Goal: Task Accomplishment & Management: Use online tool/utility

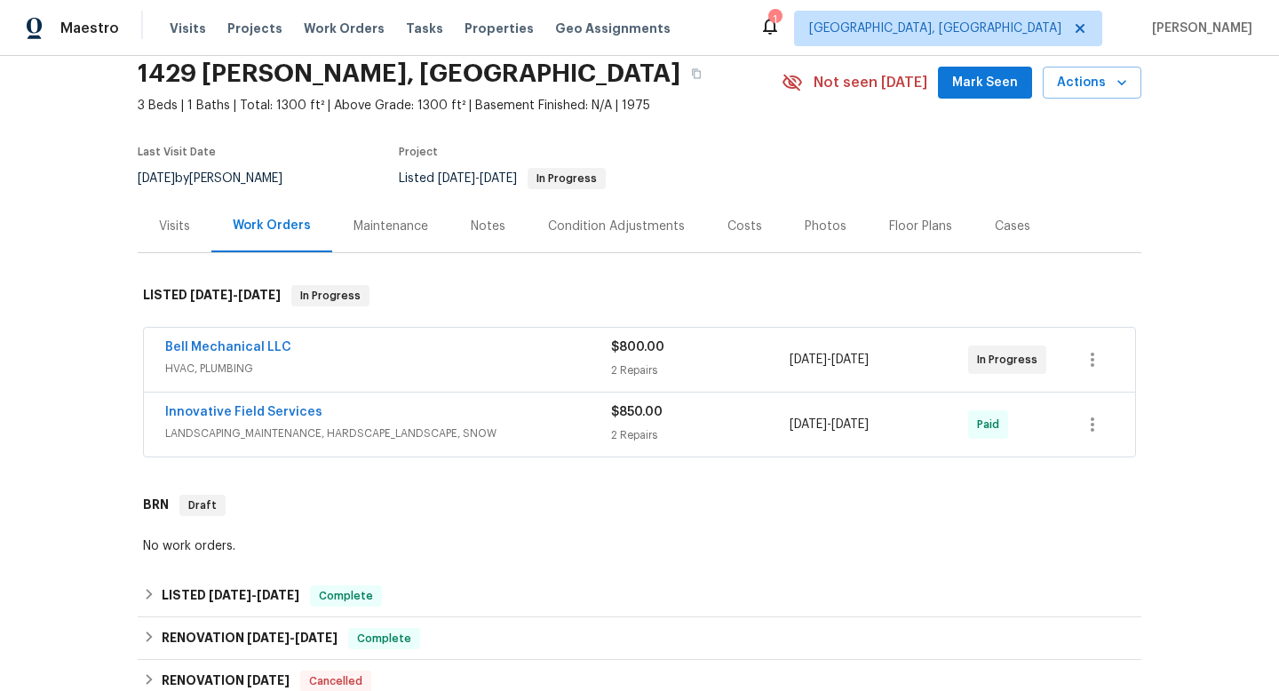
scroll to position [215, 0]
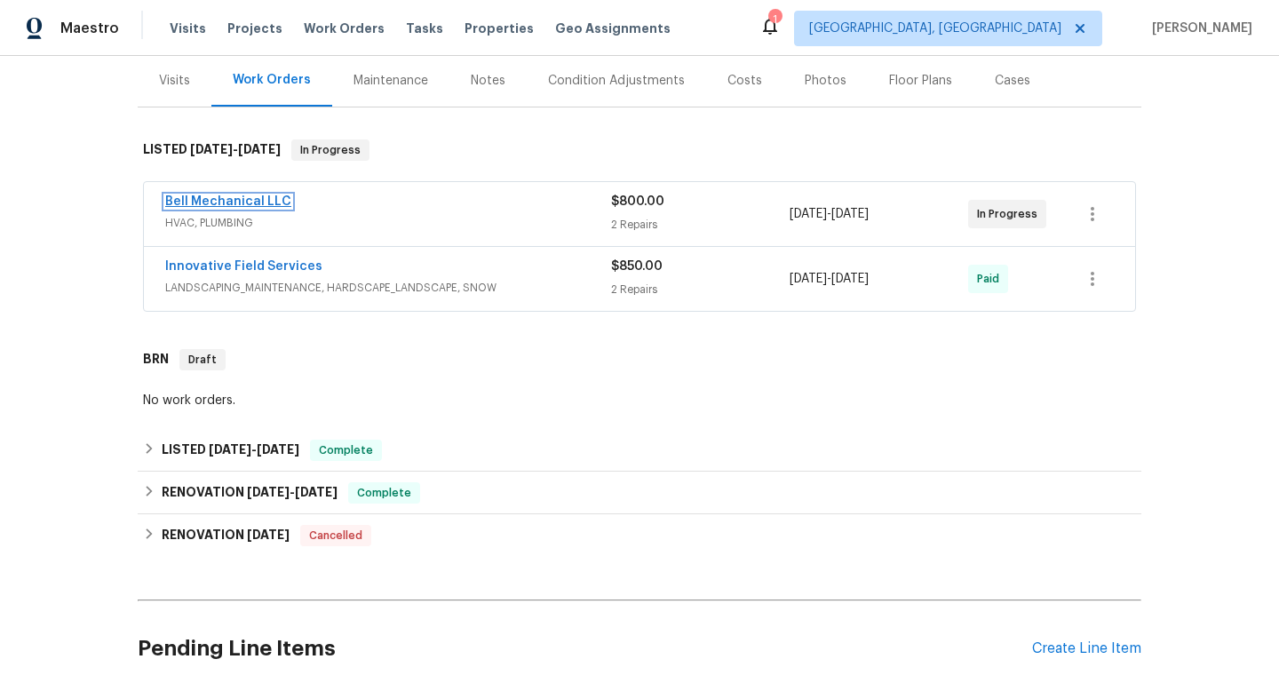
click at [274, 196] on link "Bell Mechanical LLC" at bounding box center [228, 201] width 126 height 12
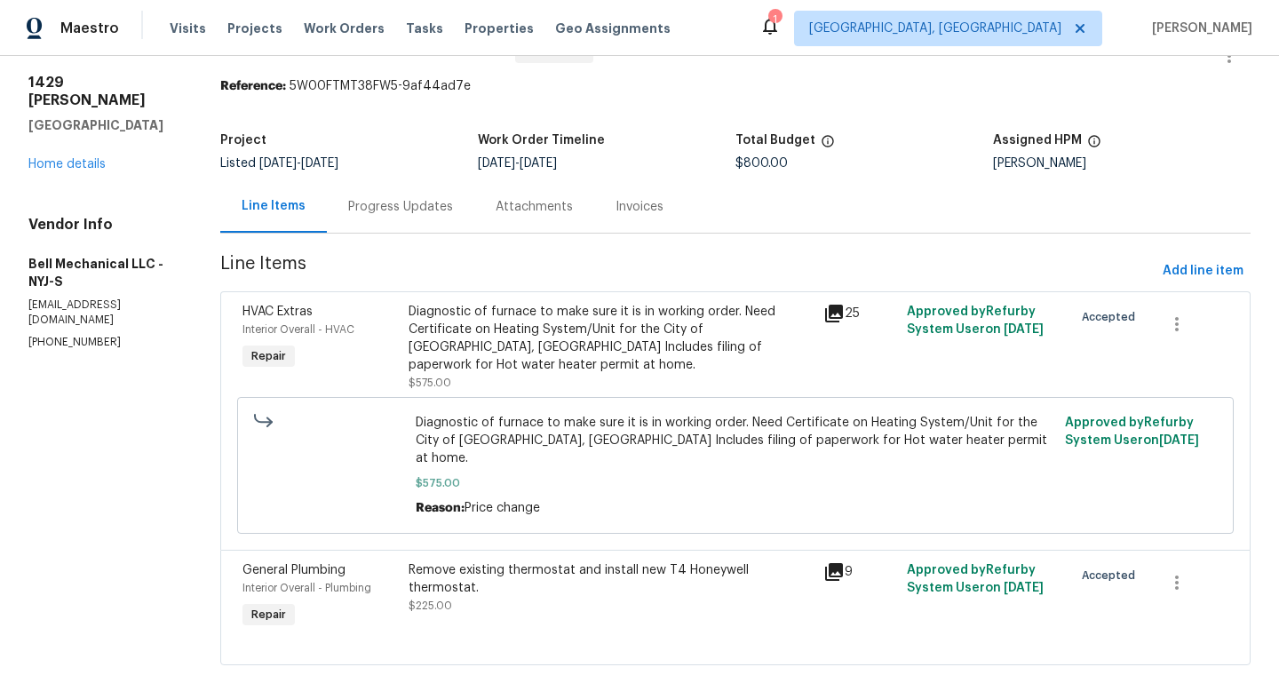
scroll to position [52, 0]
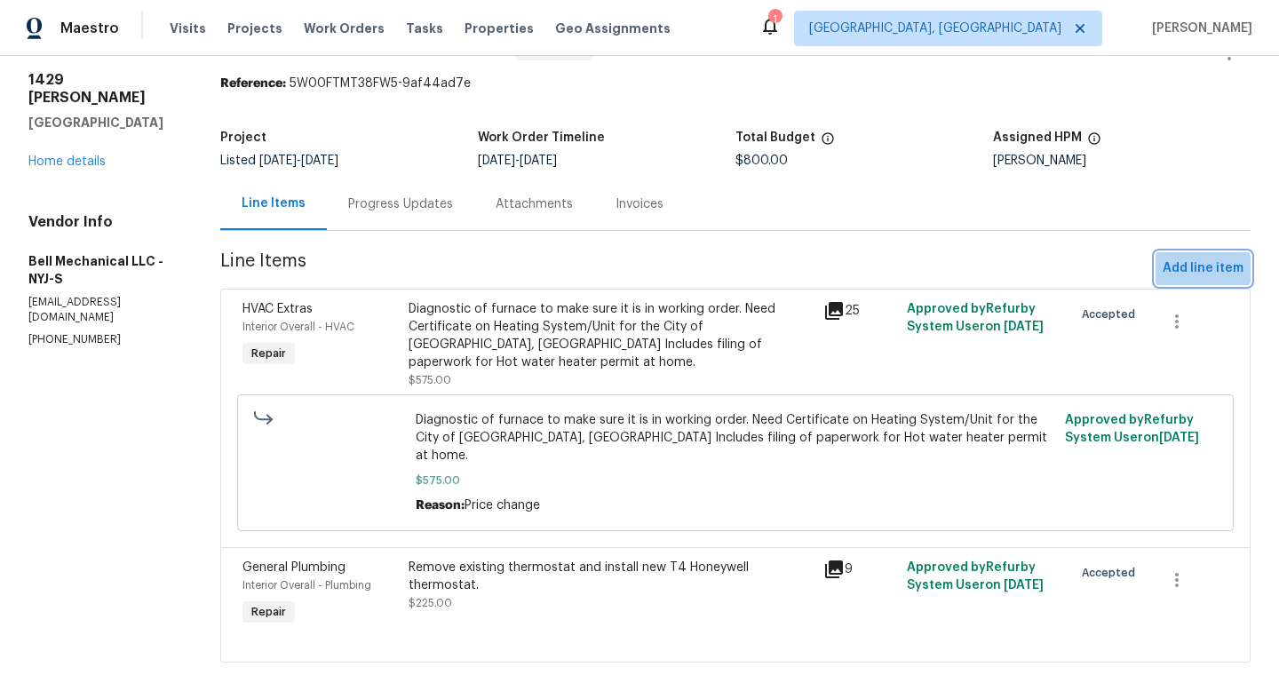
click at [1166, 273] on span "Add line item" at bounding box center [1202, 269] width 81 height 22
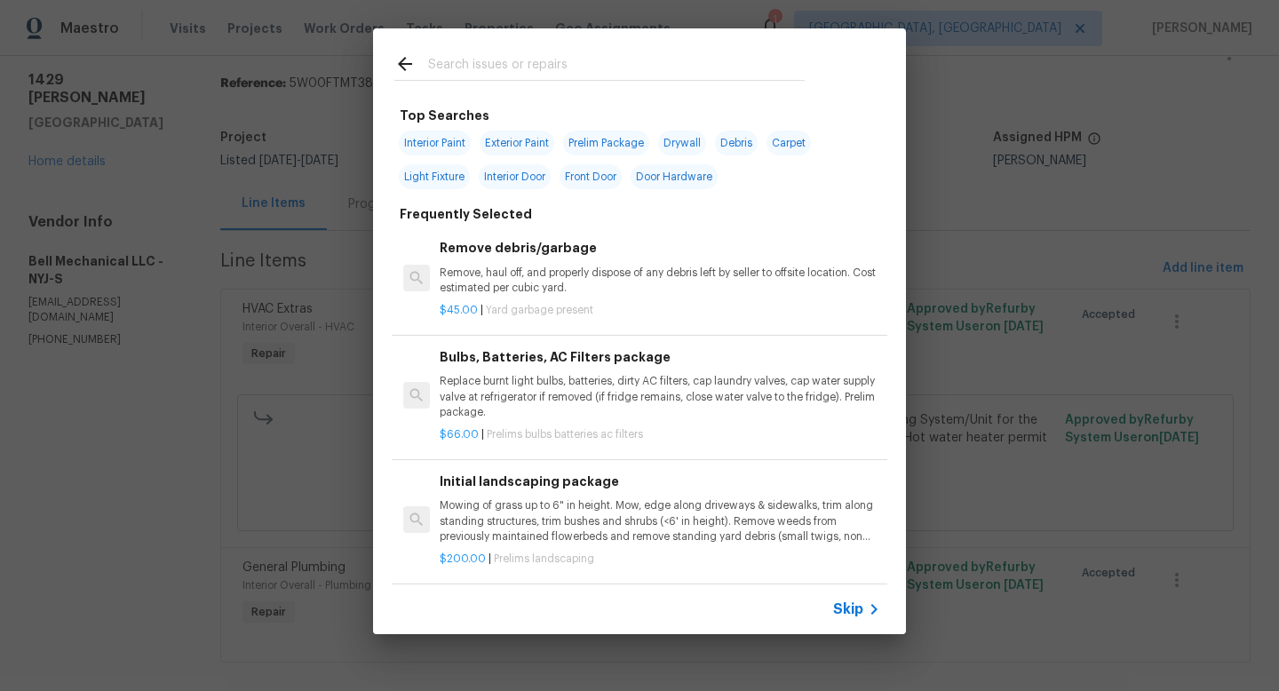
click at [566, 52] on div at bounding box center [599, 63] width 453 height 70
click at [567, 58] on input "text" at bounding box center [616, 66] width 377 height 27
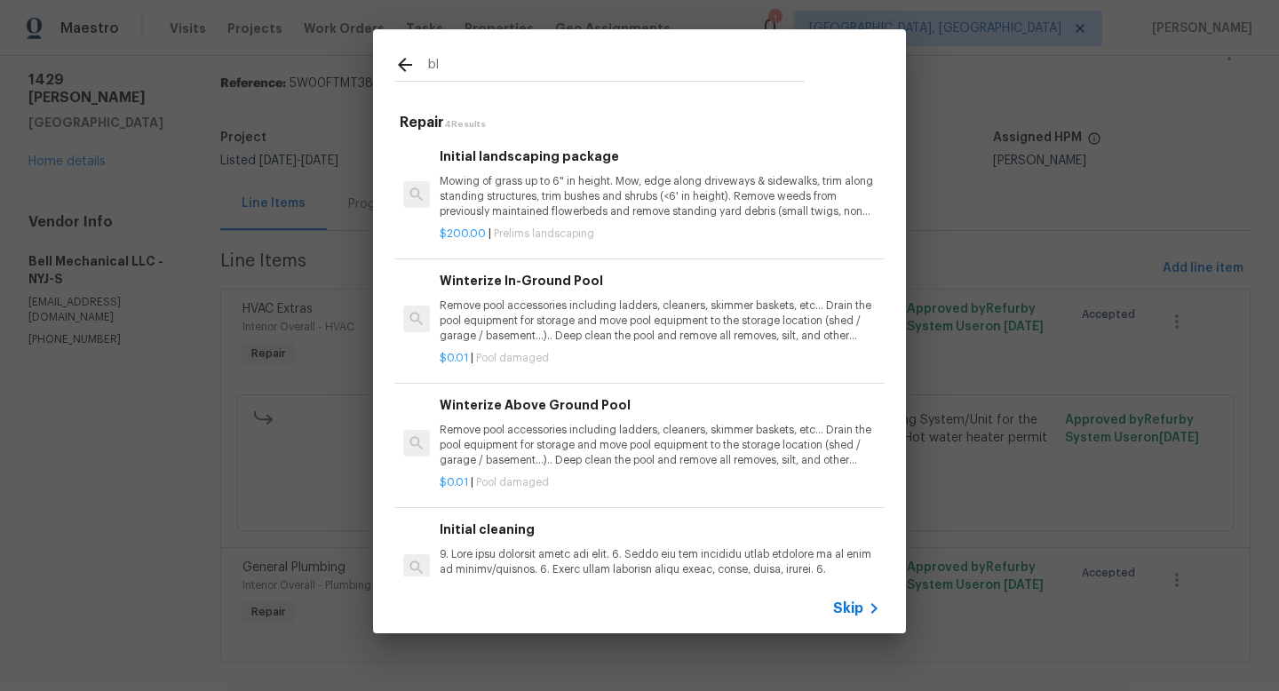
type input "b"
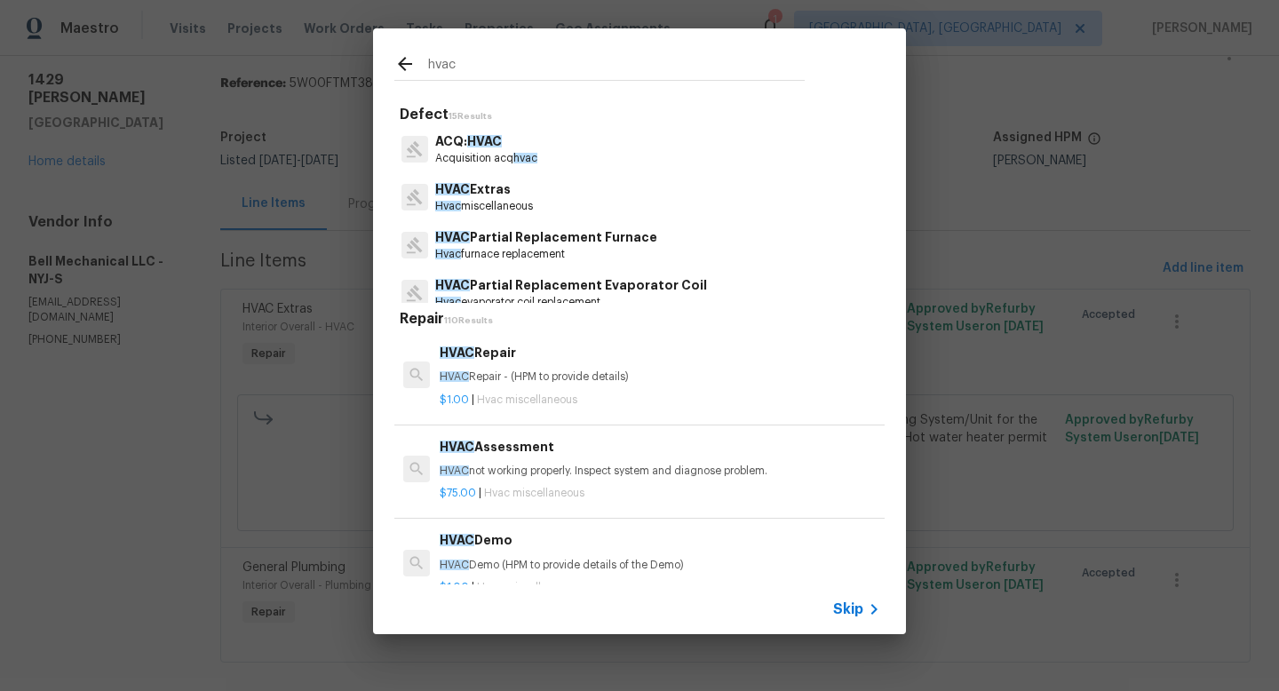
type input "hvac"
click at [477, 203] on p "Hvac miscellaneous" at bounding box center [484, 206] width 98 height 15
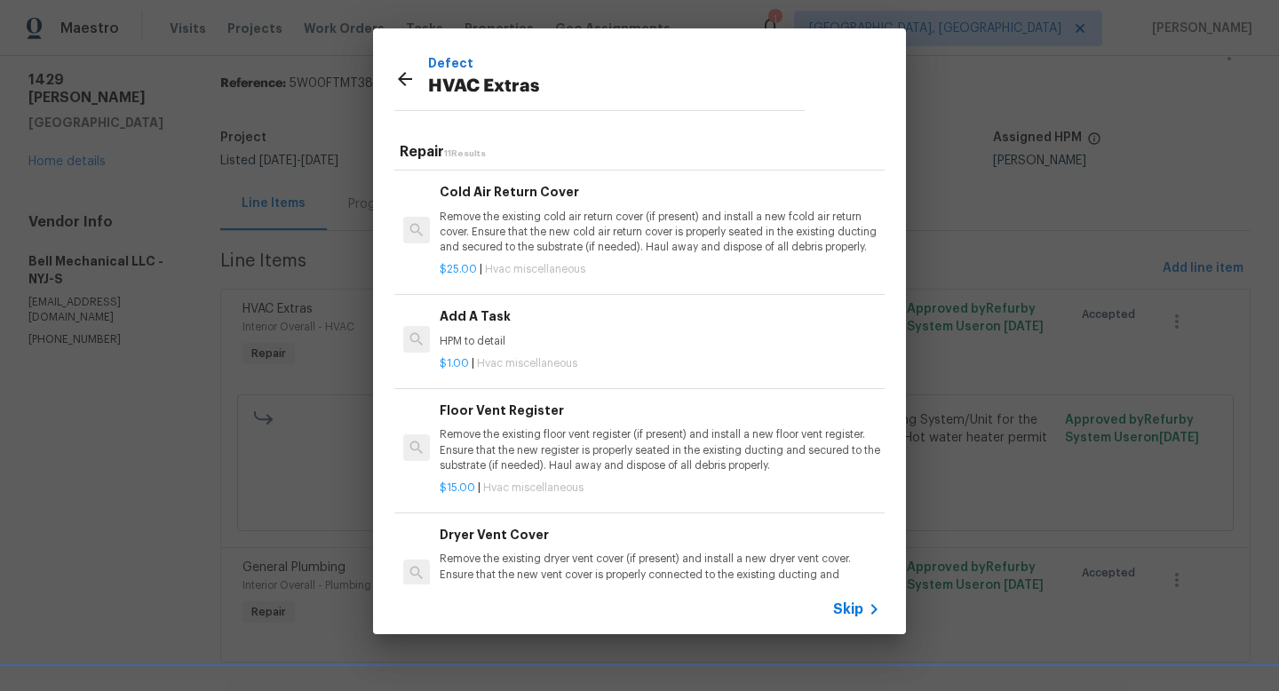
scroll to position [589, 0]
click at [533, 324] on h6 "Add A Task" at bounding box center [660, 315] width 440 height 20
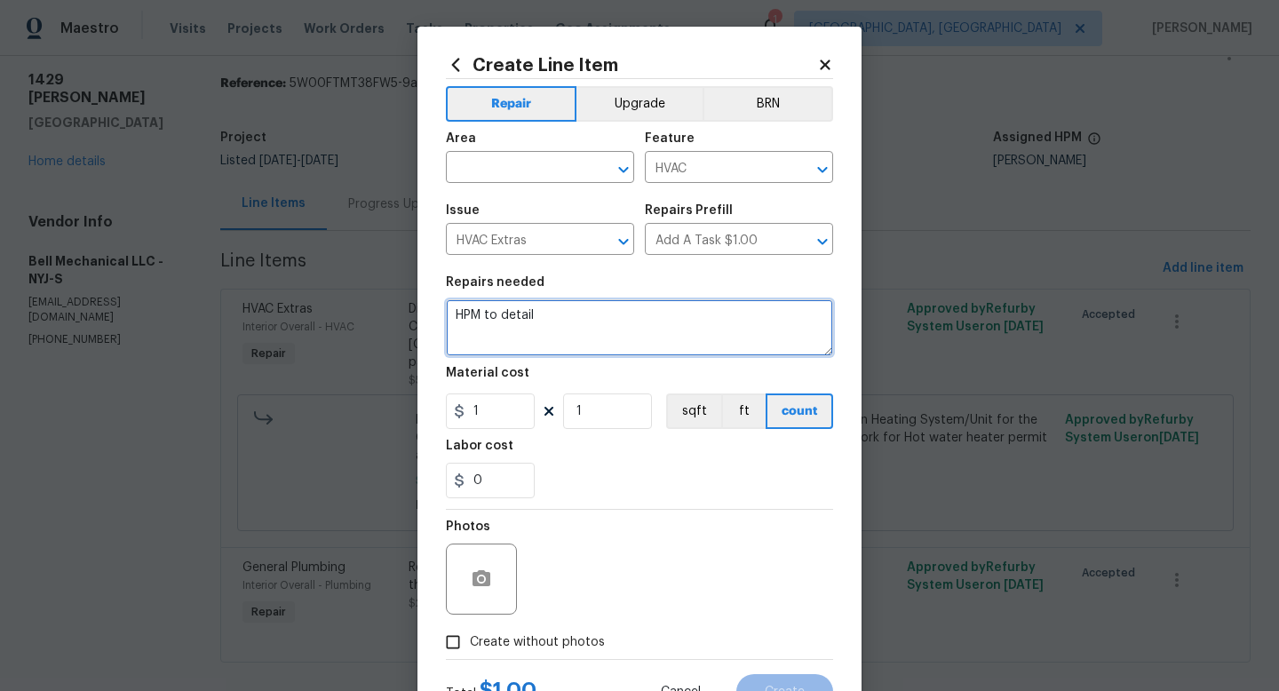
drag, startPoint x: 568, startPoint y: 321, endPoint x: 355, endPoint y: 301, distance: 214.0
click at [355, 301] on div "Create Line Item Repair Upgrade BRN Area ​ Feature HVAC ​ Issue HVAC Extras ​ R…" at bounding box center [639, 345] width 1279 height 691
type textarea "Replace existing damaged blower motor at furnace."
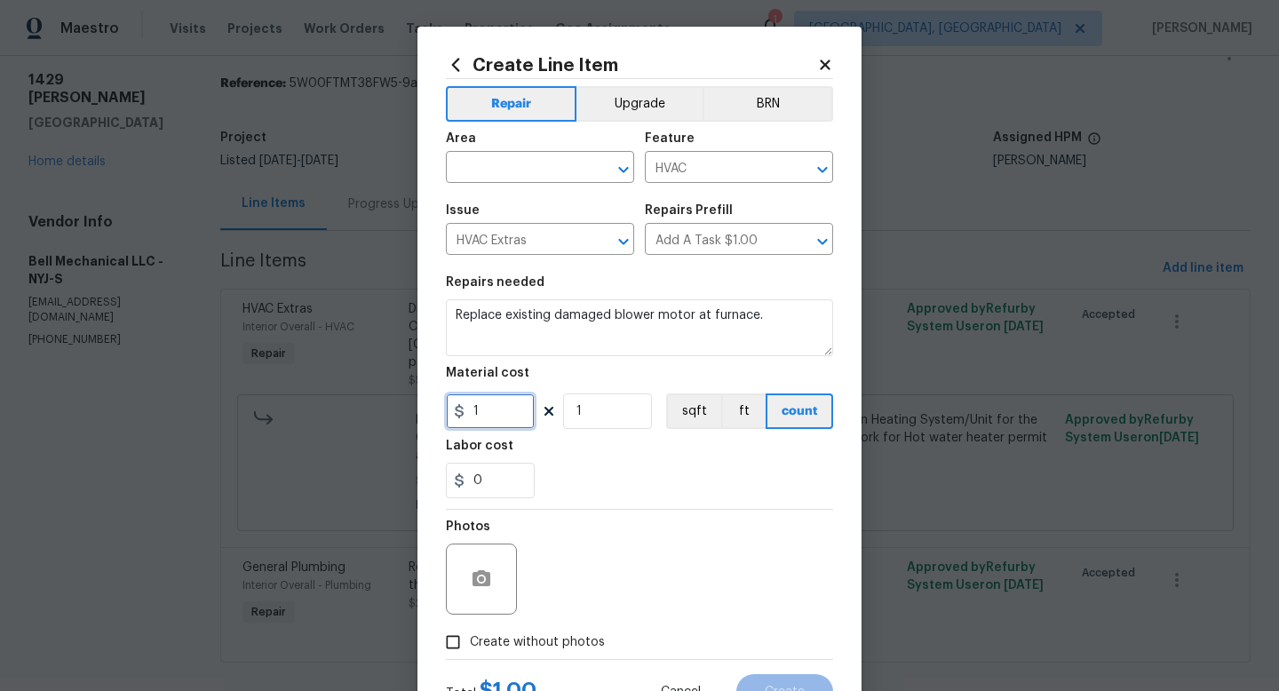
drag, startPoint x: 478, startPoint y: 409, endPoint x: 451, endPoint y: 416, distance: 27.4
click at [451, 416] on div "1" at bounding box center [490, 411] width 89 height 36
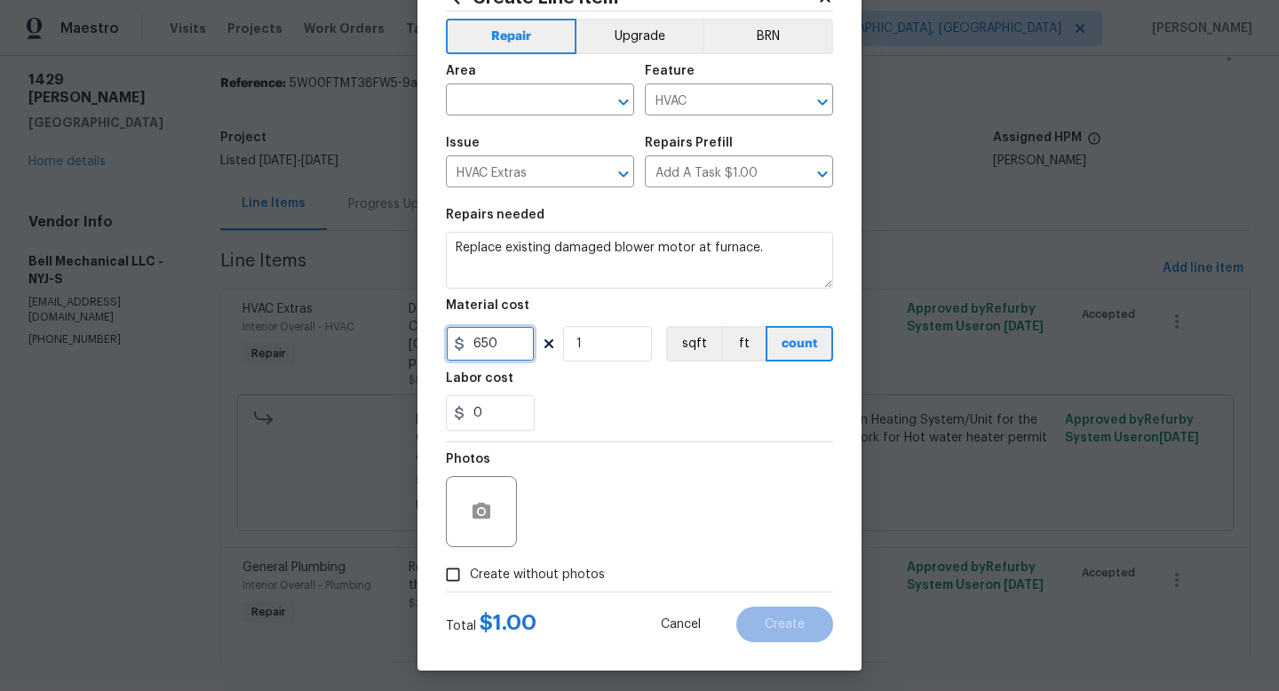
scroll to position [75, 0]
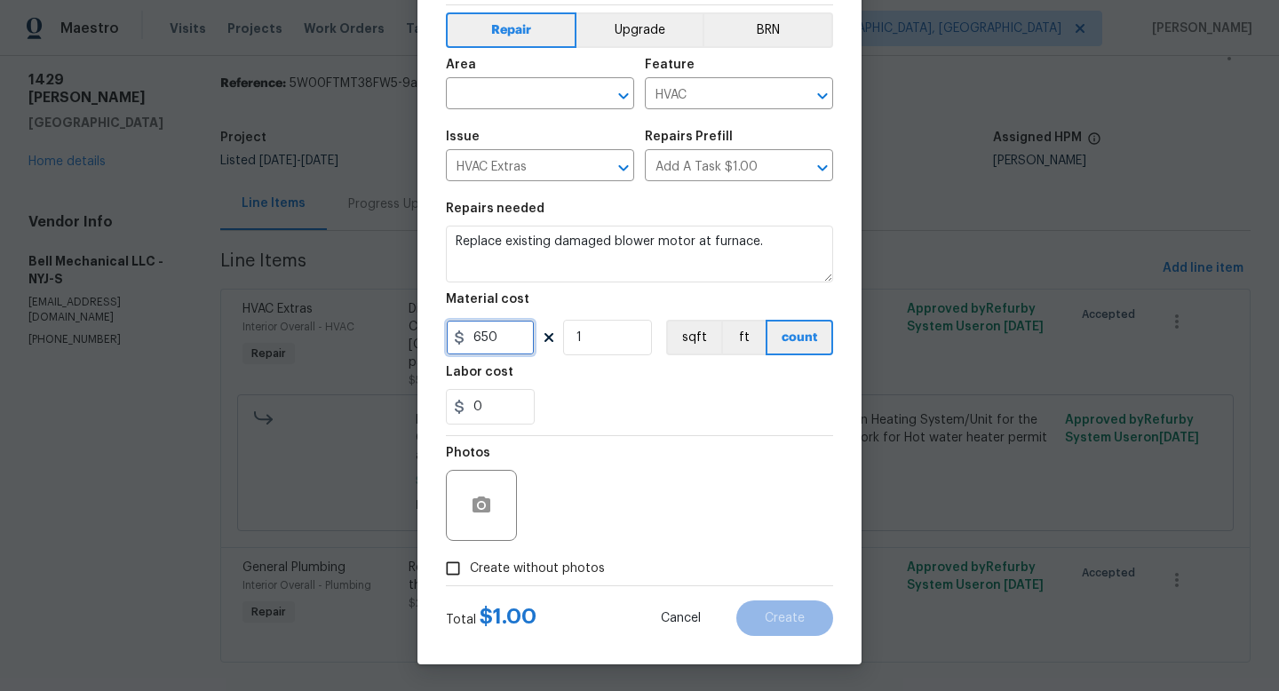
click at [496, 345] on input "650" at bounding box center [490, 338] width 89 height 36
type input "650"
click at [519, 565] on span "Create without photos" at bounding box center [537, 568] width 135 height 19
click at [470, 565] on input "Create without photos" at bounding box center [453, 568] width 34 height 34
checkbox input "true"
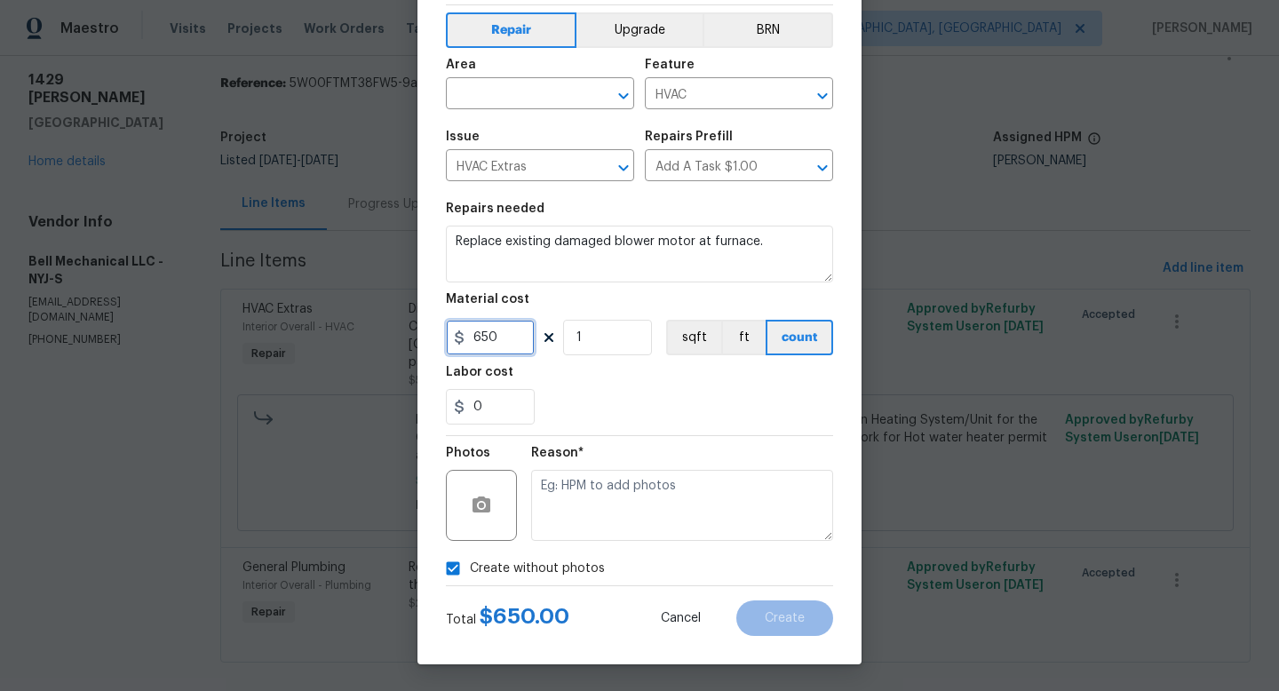
drag, startPoint x: 497, startPoint y: 334, endPoint x: 450, endPoint y: 335, distance: 47.1
click at [450, 335] on div "650" at bounding box center [490, 338] width 89 height 36
type input "350"
drag, startPoint x: 503, startPoint y: 398, endPoint x: 436, endPoint y: 400, distance: 66.6
click at [436, 400] on div "Create Line Item Repair Upgrade BRN Area ​ Feature HVAC ​ Issue HVAC Extras ​ R…" at bounding box center [639, 308] width 444 height 711
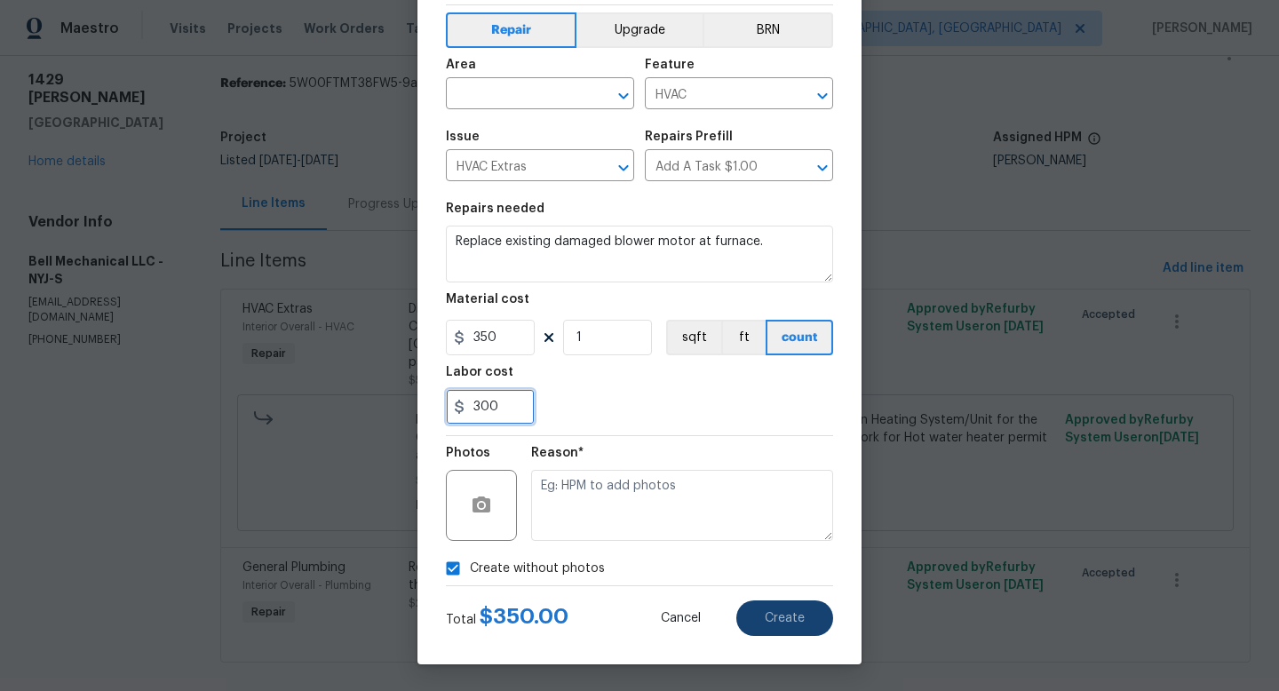
type input "300"
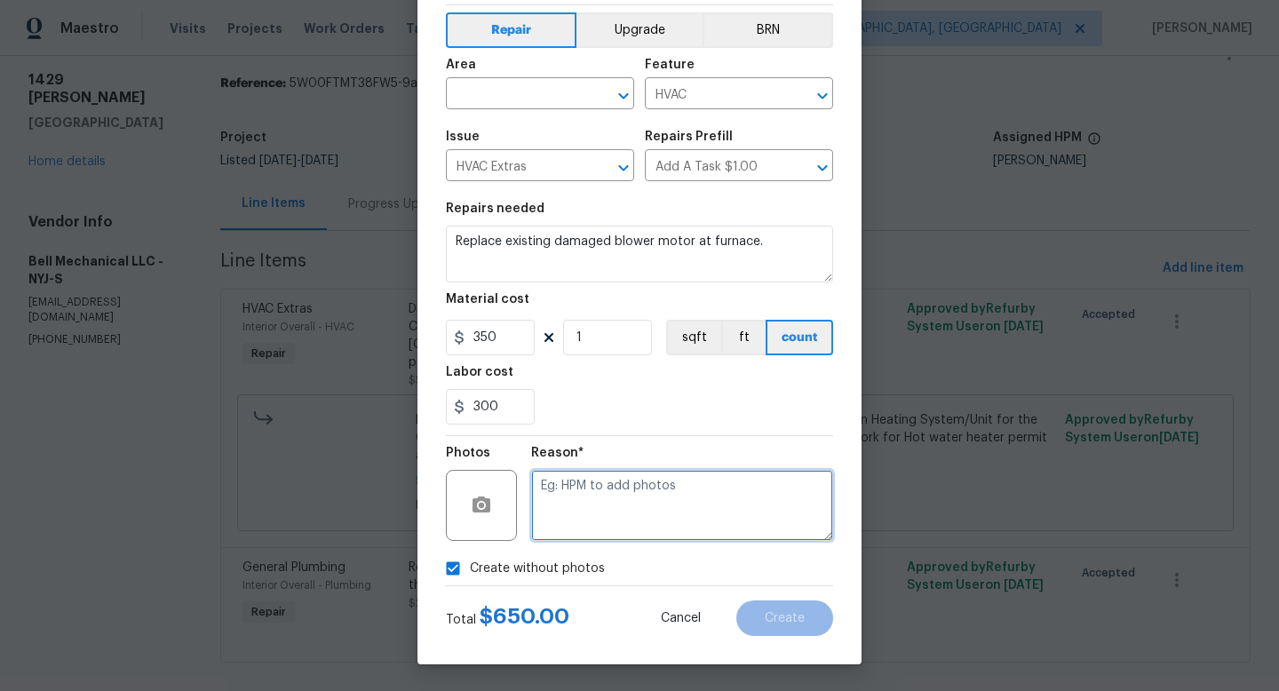
click at [676, 509] on textarea at bounding box center [682, 505] width 302 height 71
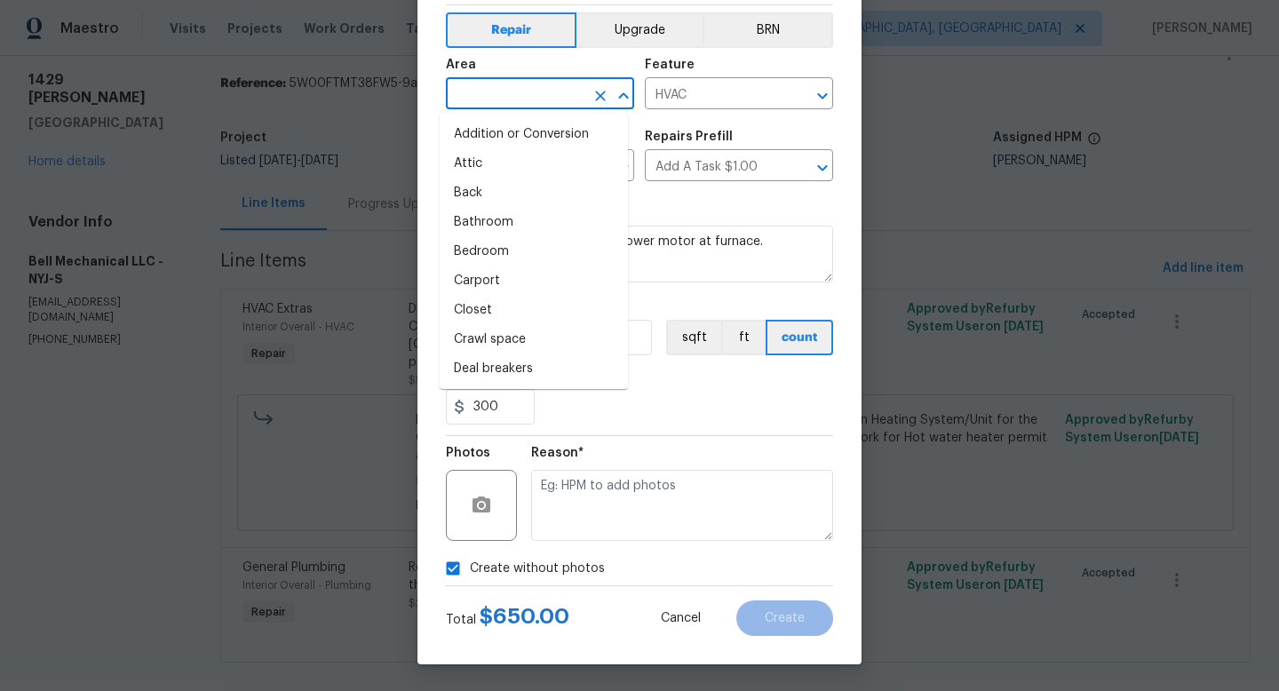
click at [527, 93] on input "text" at bounding box center [515, 96] width 139 height 28
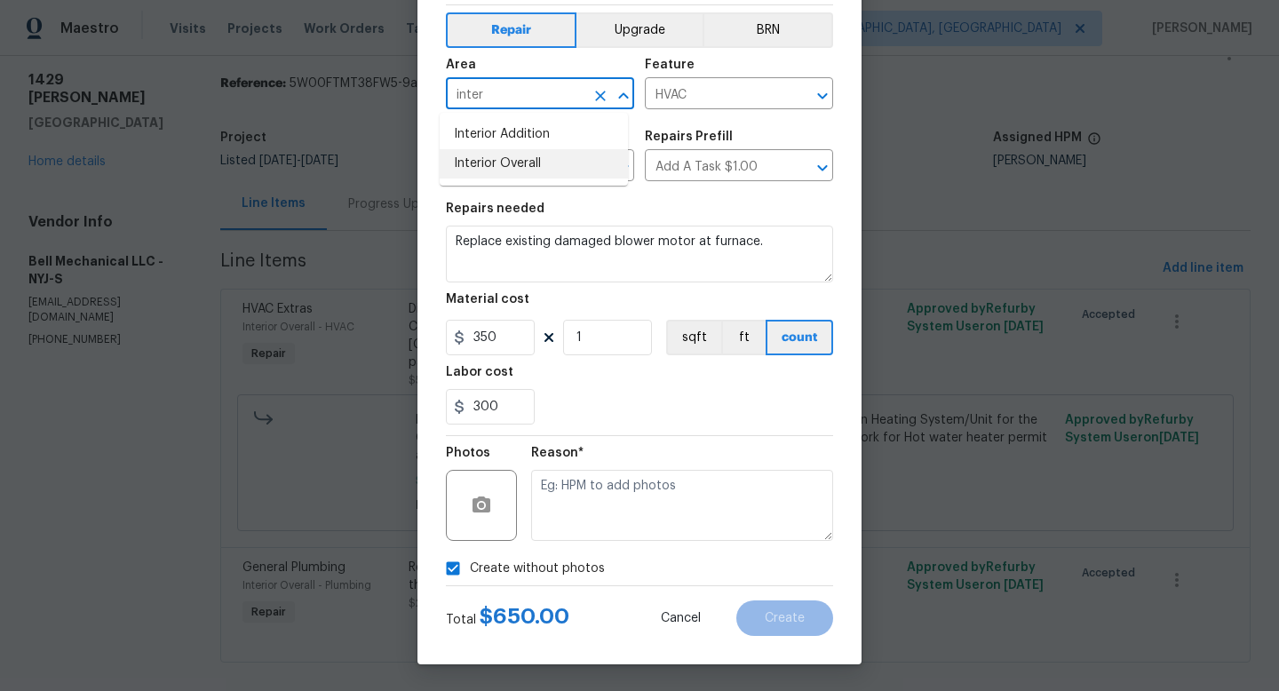
click at [532, 157] on li "Interior Overall" at bounding box center [534, 163] width 188 height 29
type input "Interior Overall"
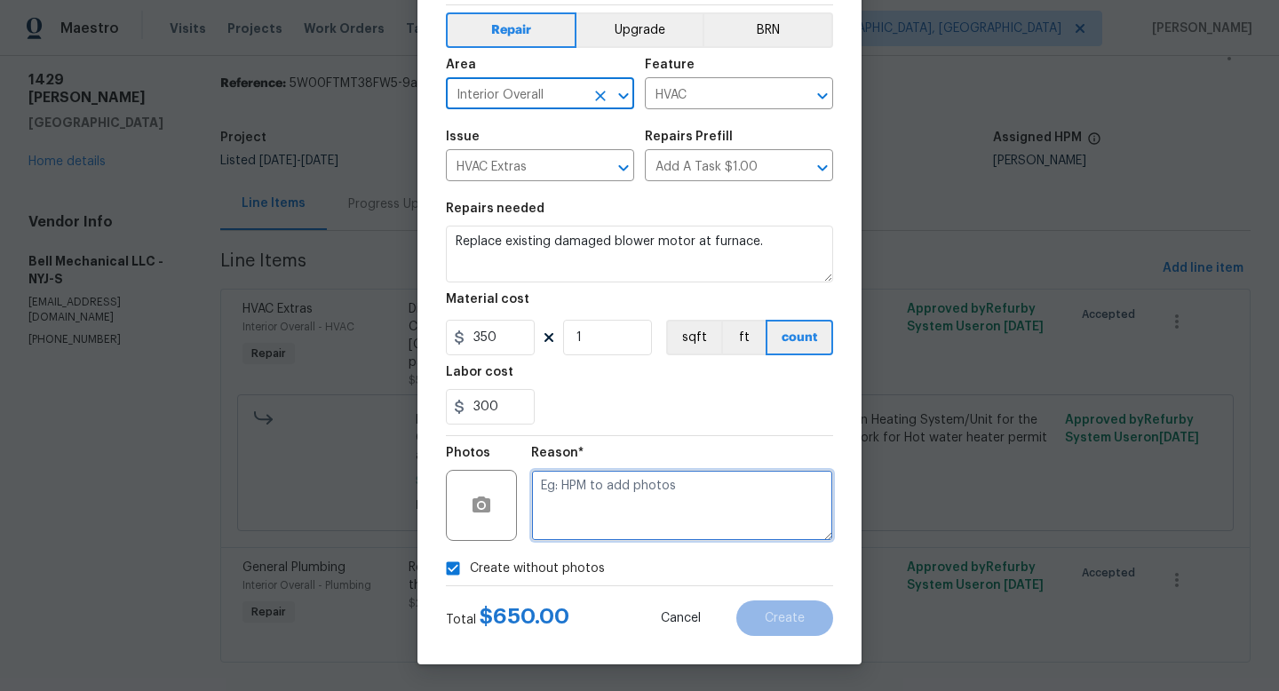
click at [669, 506] on textarea at bounding box center [682, 505] width 302 height 71
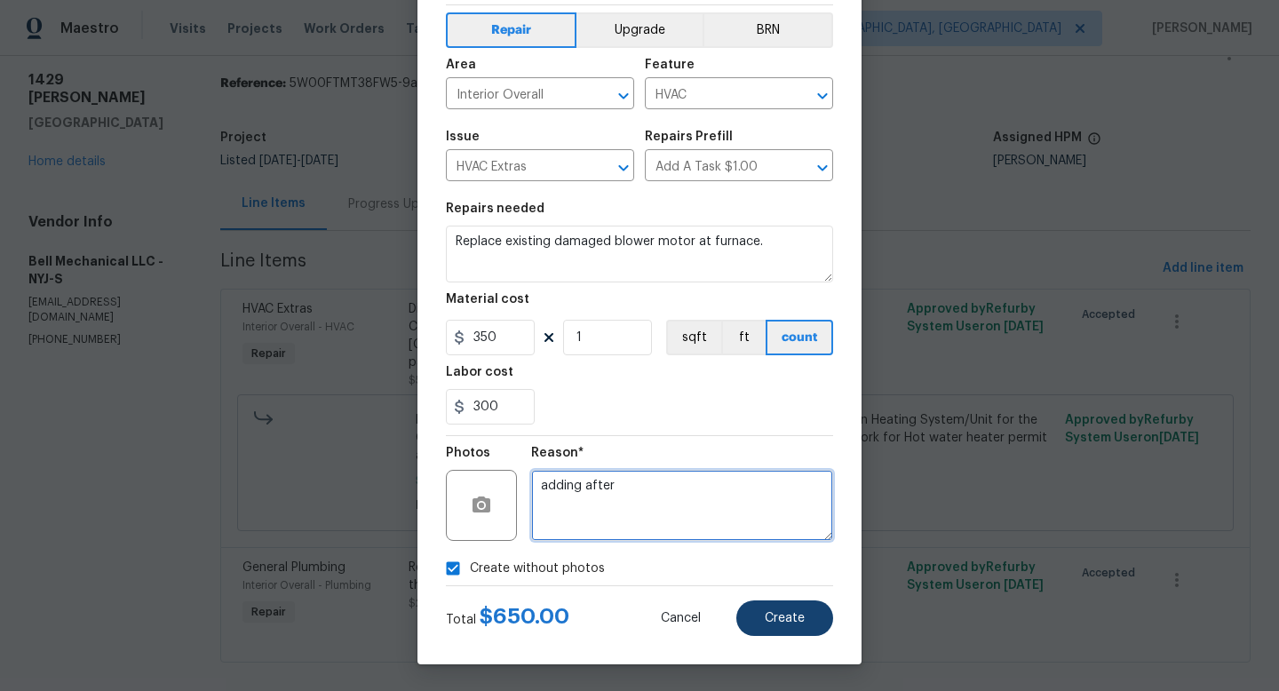
type textarea "adding after"
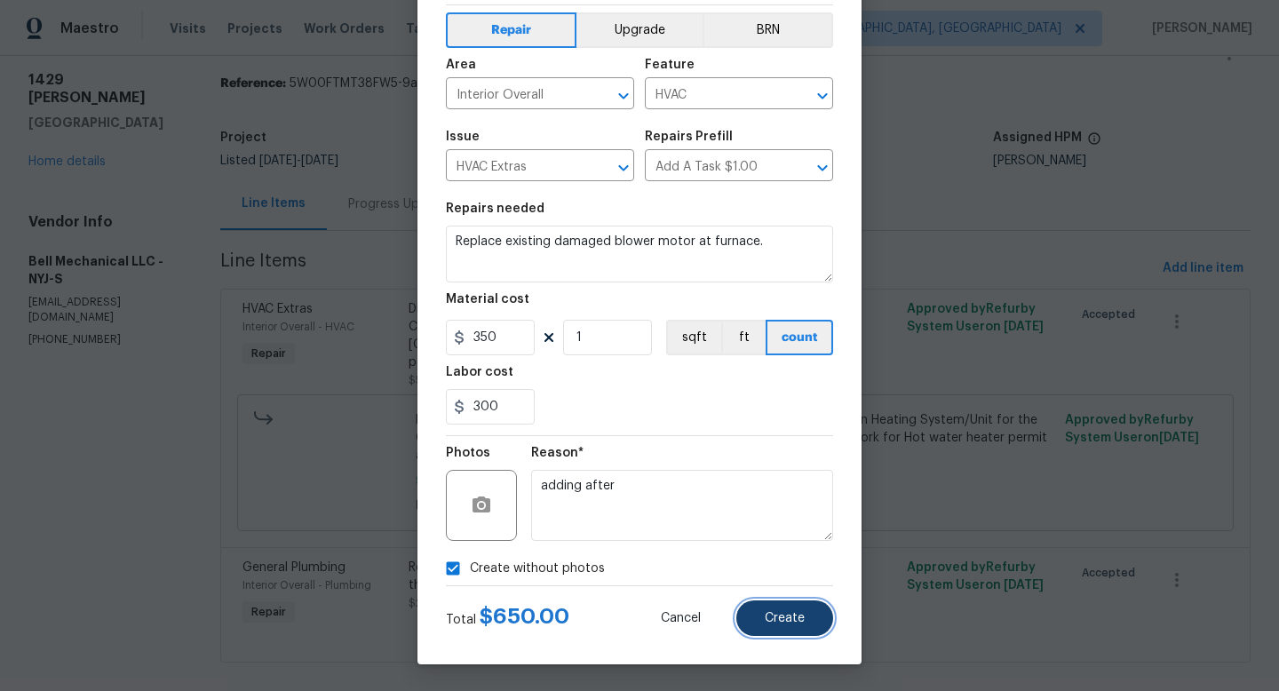
click at [800, 605] on button "Create" at bounding box center [784, 618] width 97 height 36
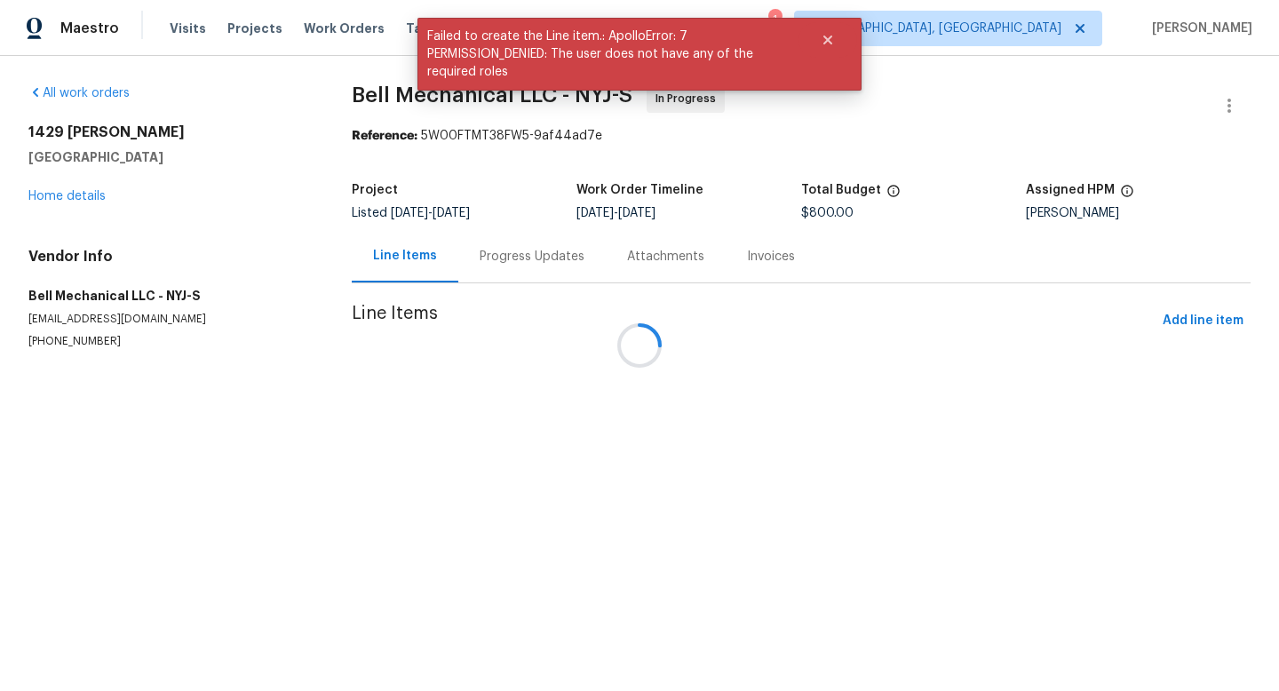
scroll to position [0, 0]
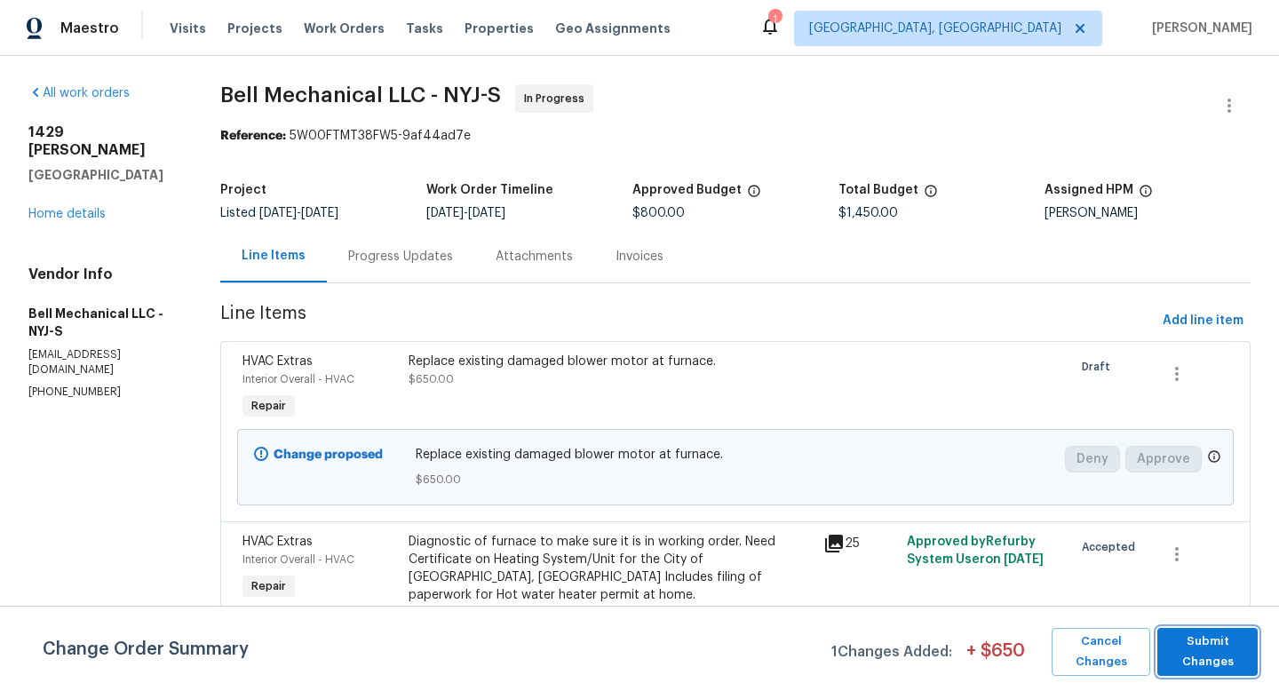
click at [1194, 657] on span "Submit Changes" at bounding box center [1207, 651] width 83 height 41
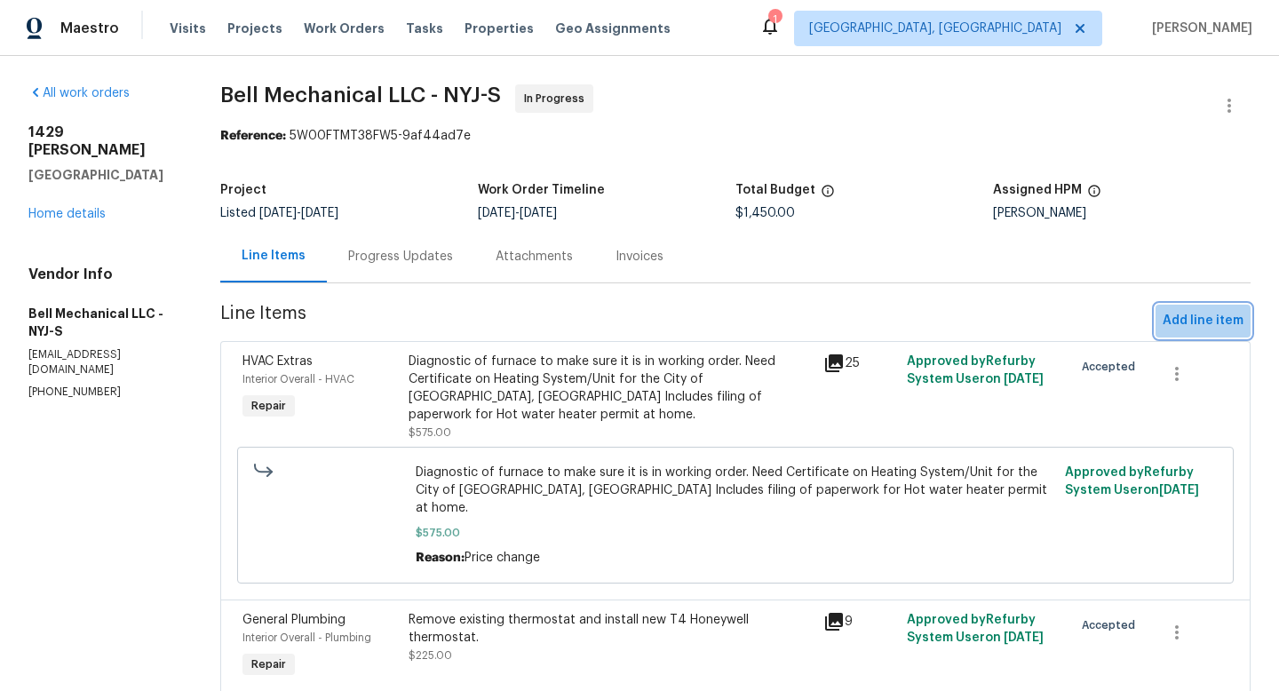
click at [1202, 328] on span "Add line item" at bounding box center [1202, 321] width 81 height 22
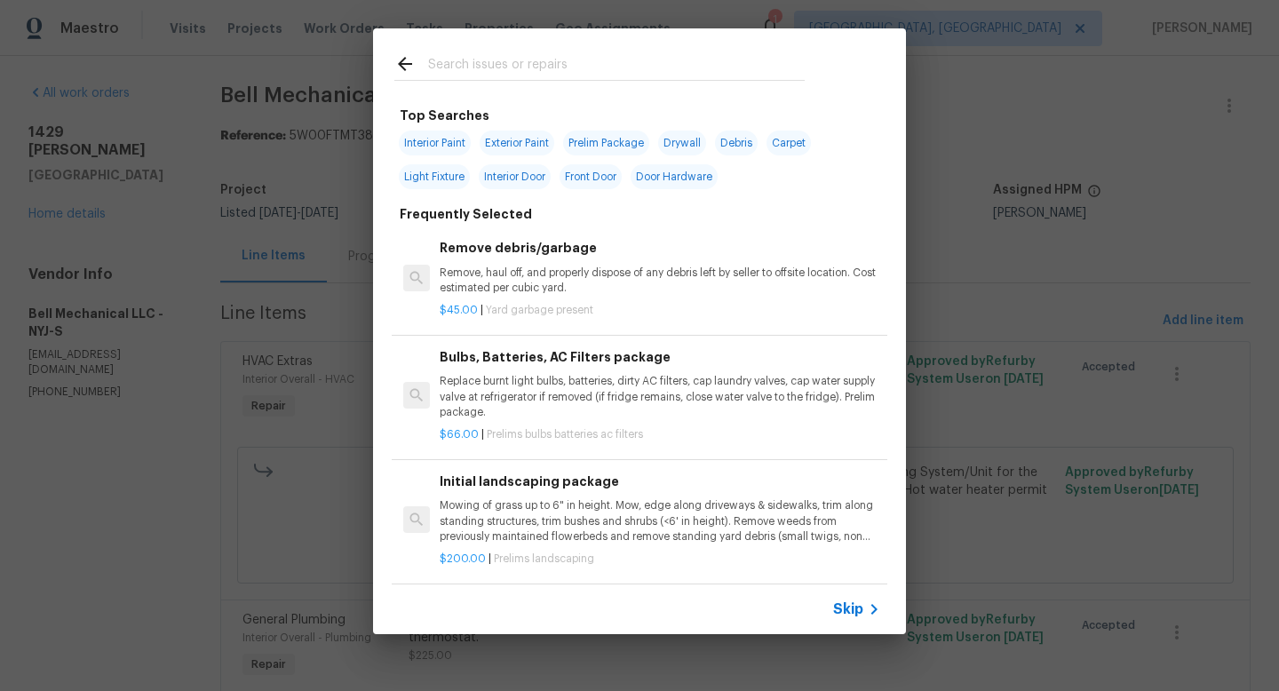
click at [505, 59] on input "text" at bounding box center [616, 66] width 377 height 27
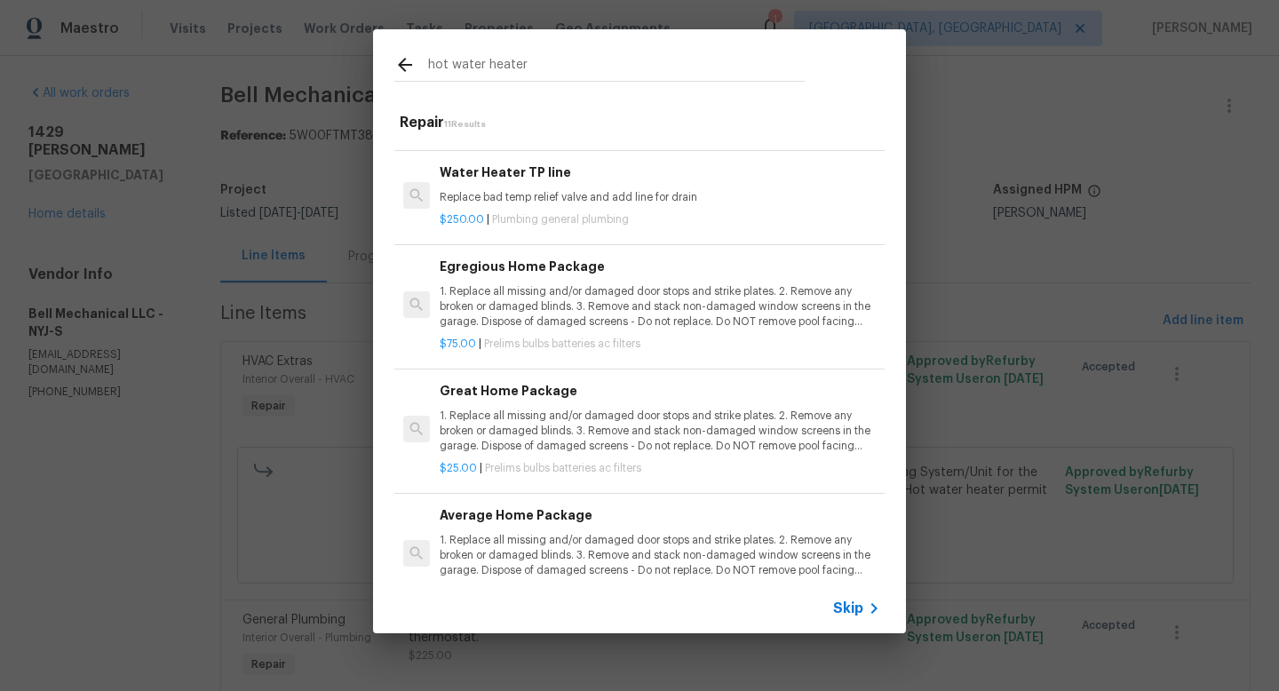
scroll to position [103, 0]
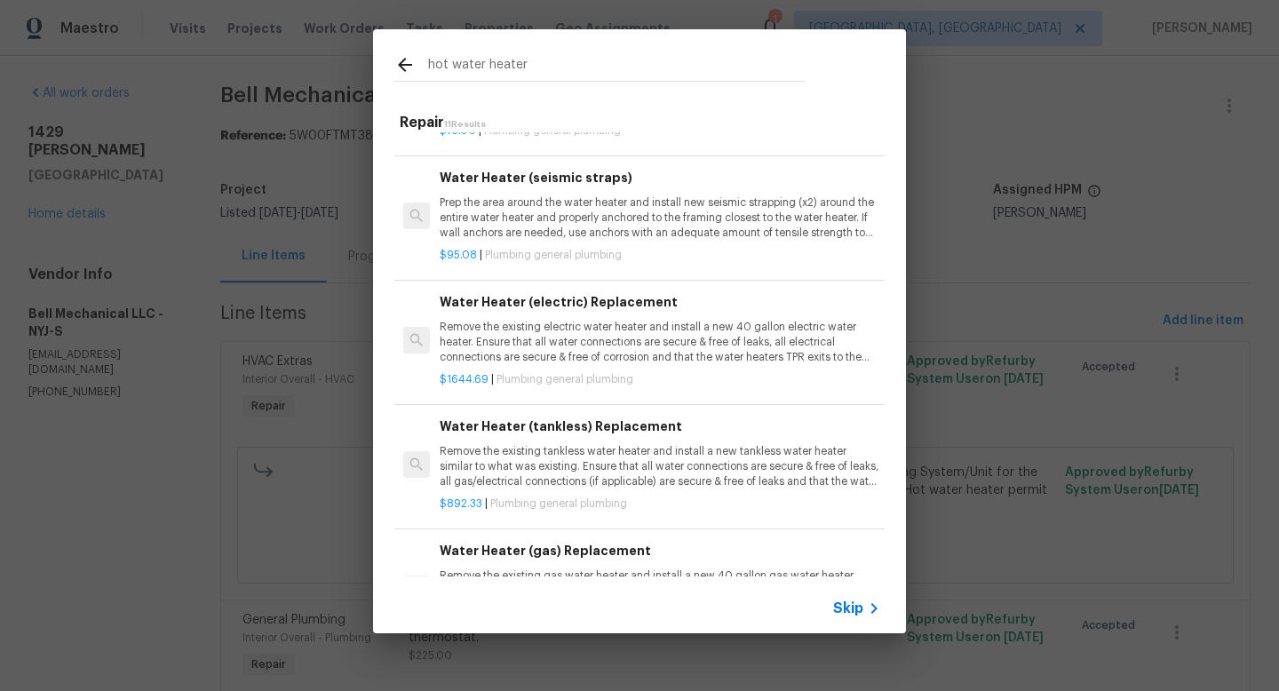
drag, startPoint x: 559, startPoint y: 61, endPoint x: 313, endPoint y: 52, distance: 246.2
click at [313, 52] on div "hot water heater Repair 11 Results Water Heater New base Install a new aluminum…" at bounding box center [639, 331] width 1279 height 662
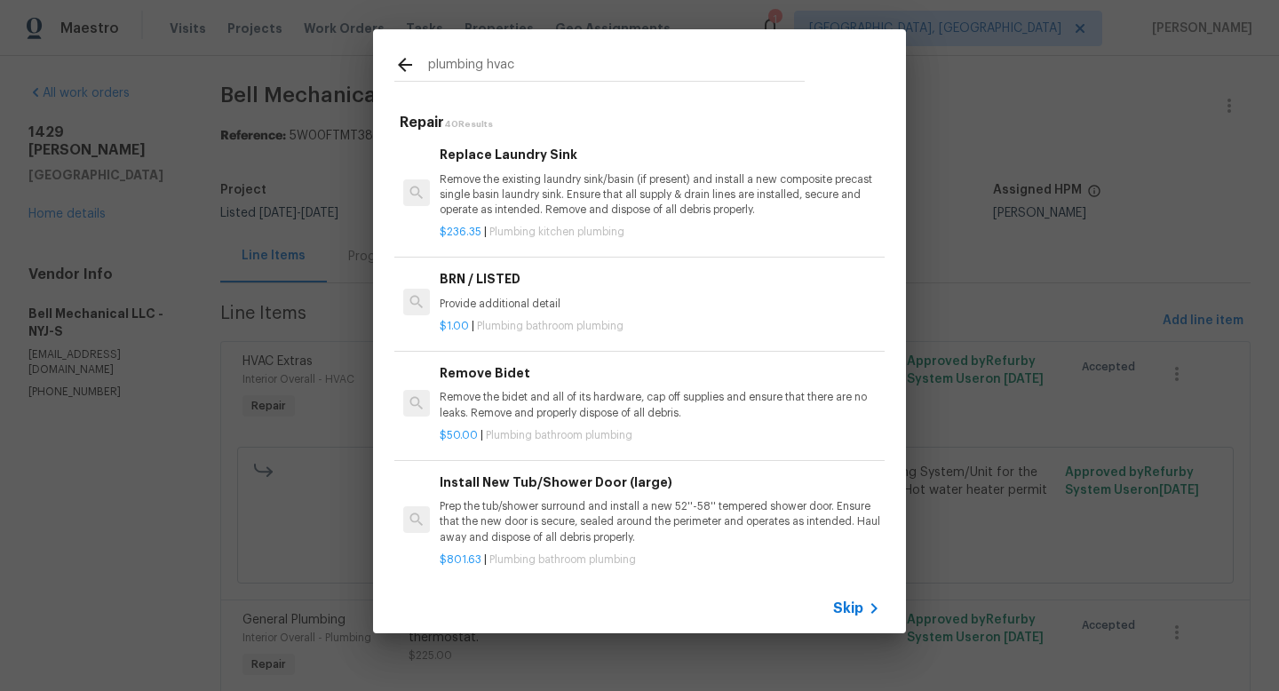
scroll to position [0, 0]
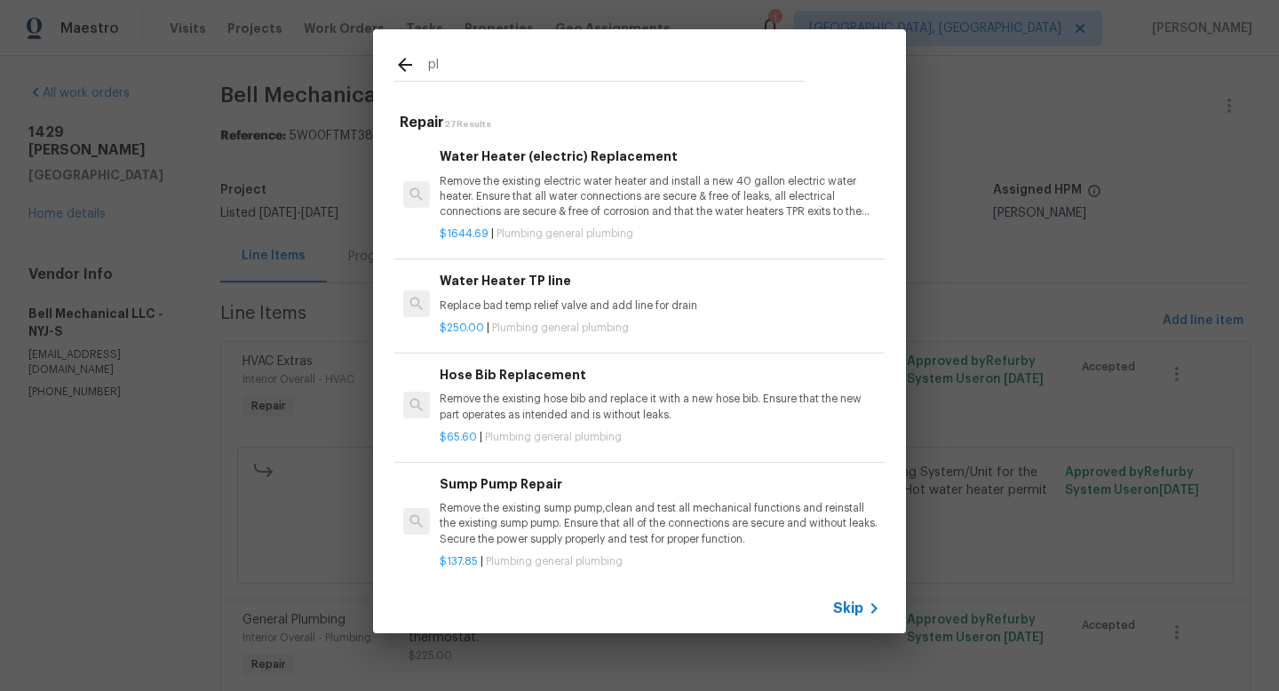
type input "p"
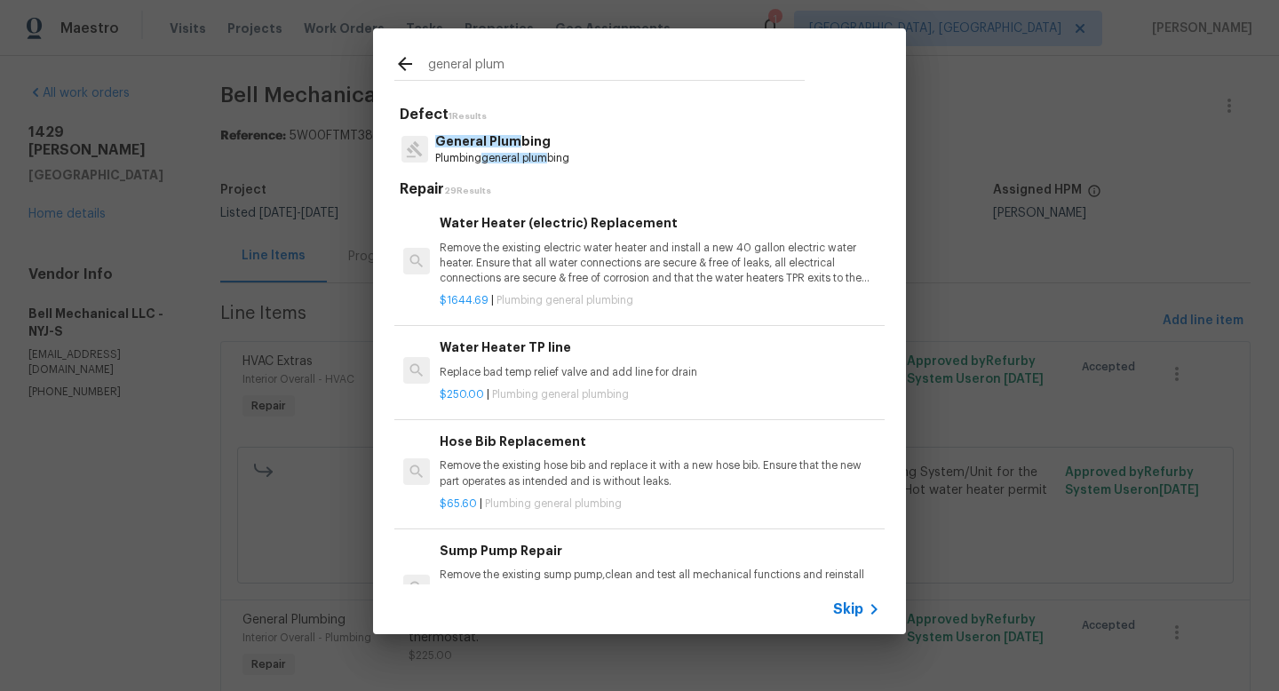
type input "general plum"
click at [528, 129] on div "General Plum bing Plumbing general plum bing" at bounding box center [639, 149] width 490 height 48
click at [512, 147] on span "General Plum" at bounding box center [478, 141] width 86 height 12
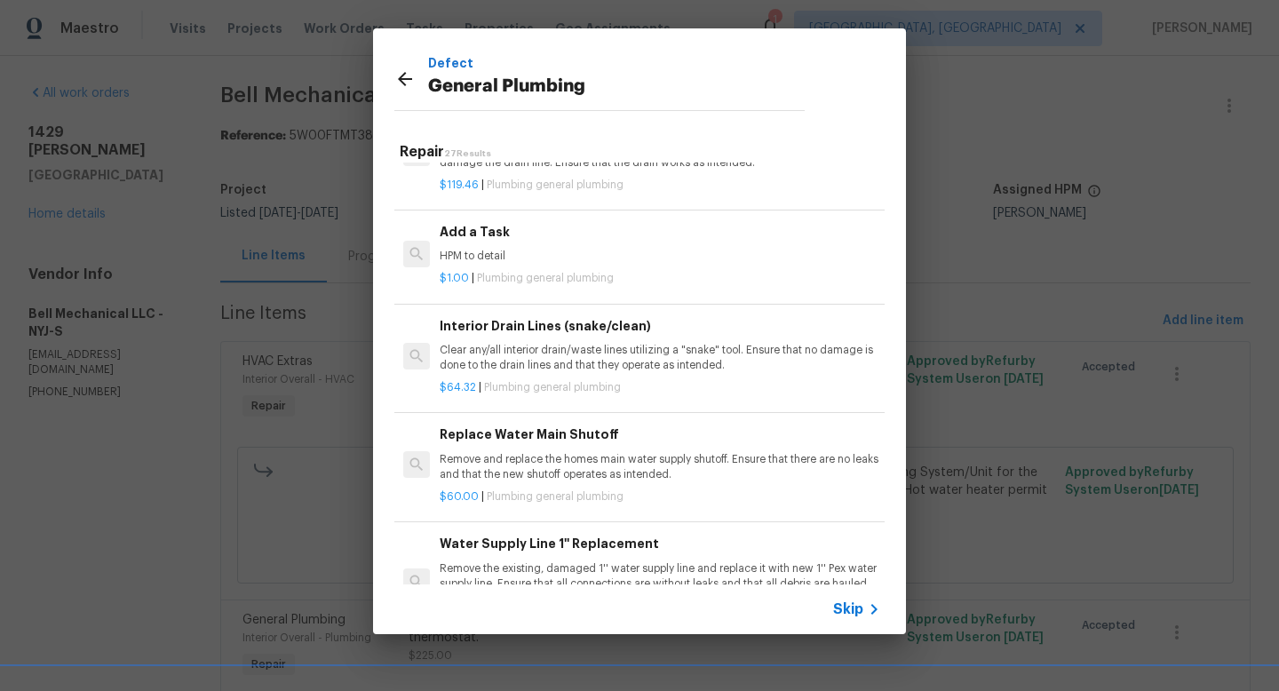
scroll to position [1961, 0]
click at [597, 265] on p "HPM to detail" at bounding box center [660, 257] width 440 height 15
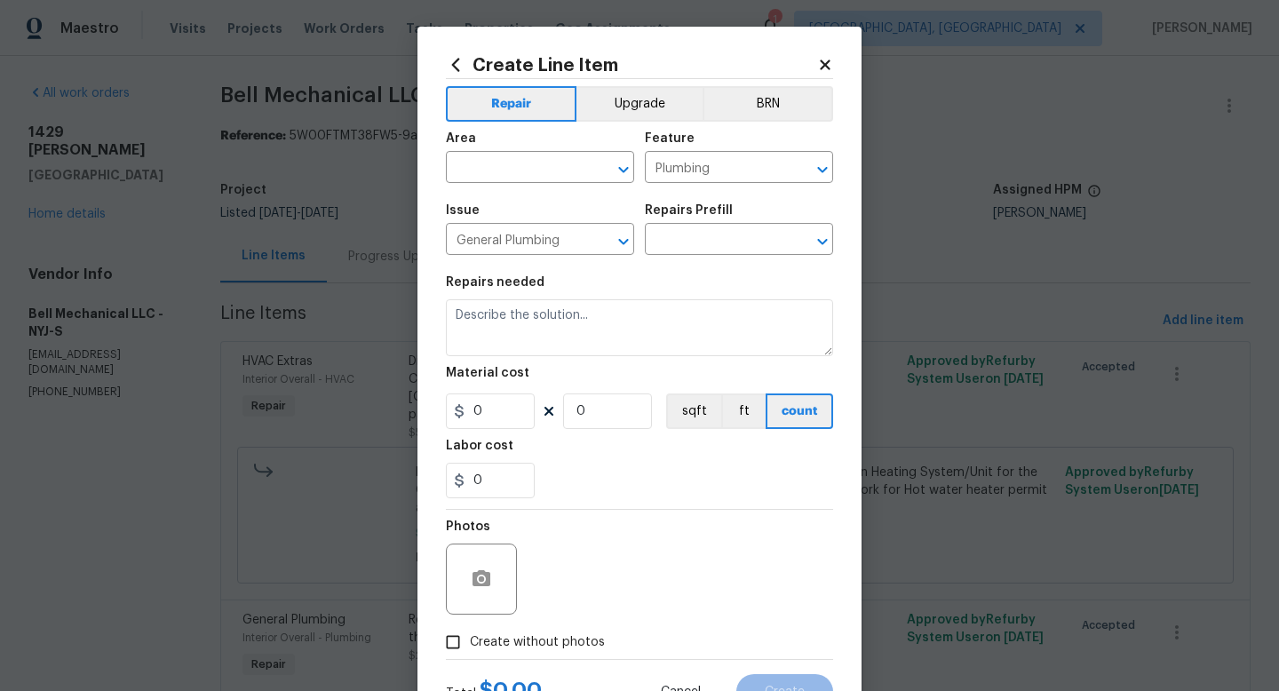
type input "Add a Task $1.00"
type textarea "HPM to detail"
type input "1"
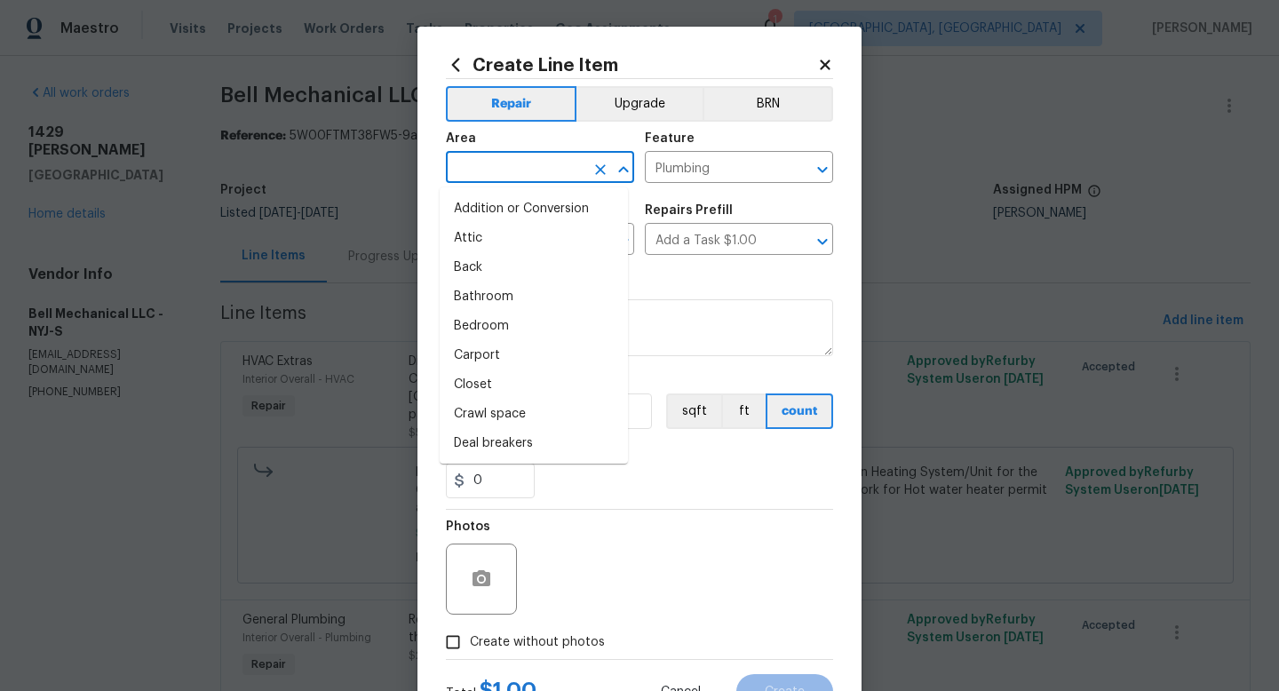
click at [542, 178] on input "text" at bounding box center [515, 169] width 139 height 28
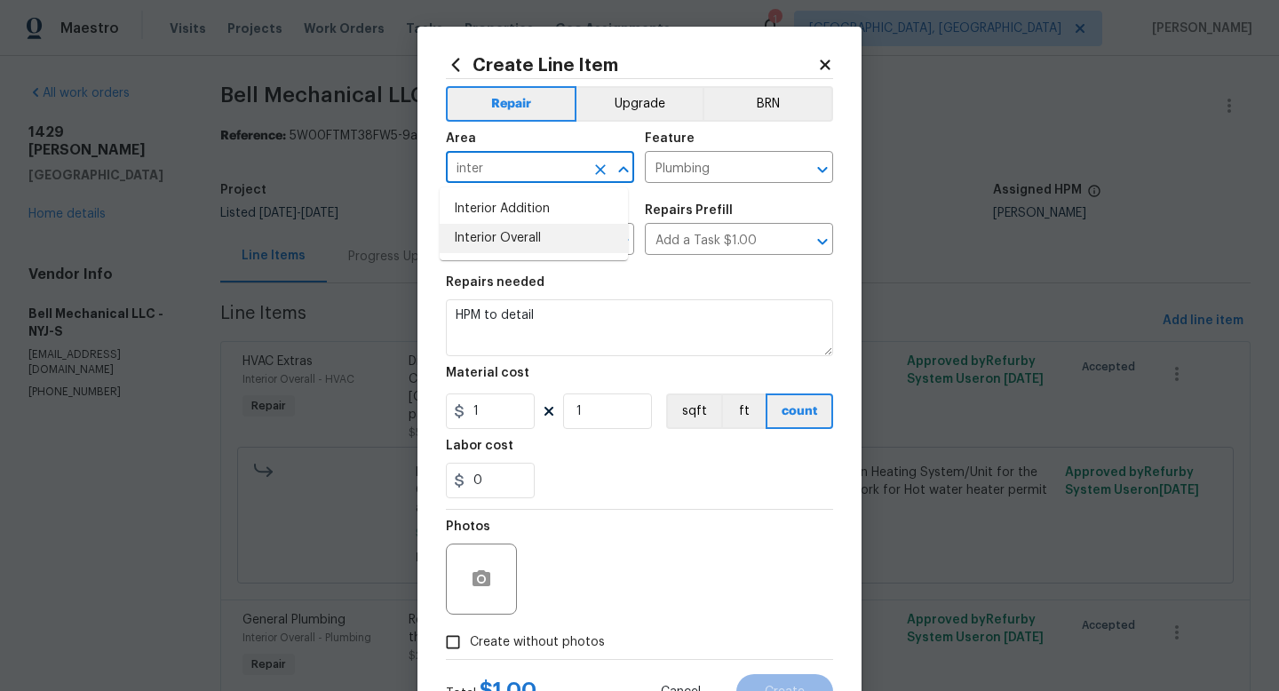
click at [487, 238] on li "Interior Overall" at bounding box center [534, 238] width 188 height 29
type input "Interior Overall"
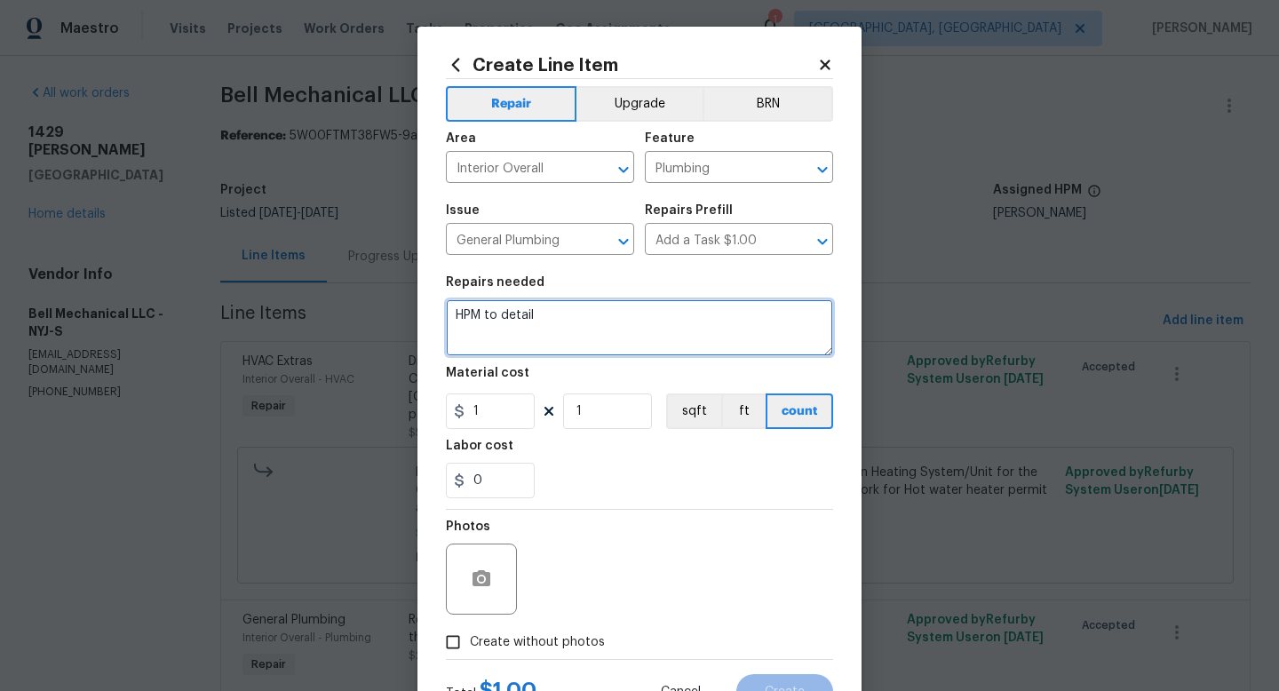
drag, startPoint x: 535, startPoint y: 322, endPoint x: 364, endPoint y: 293, distance: 173.9
click at [363, 296] on div "Create Line Item Repair Upgrade BRN Area Interior Overall ​ Feature Plumbing ​ …" at bounding box center [639, 345] width 1279 height 691
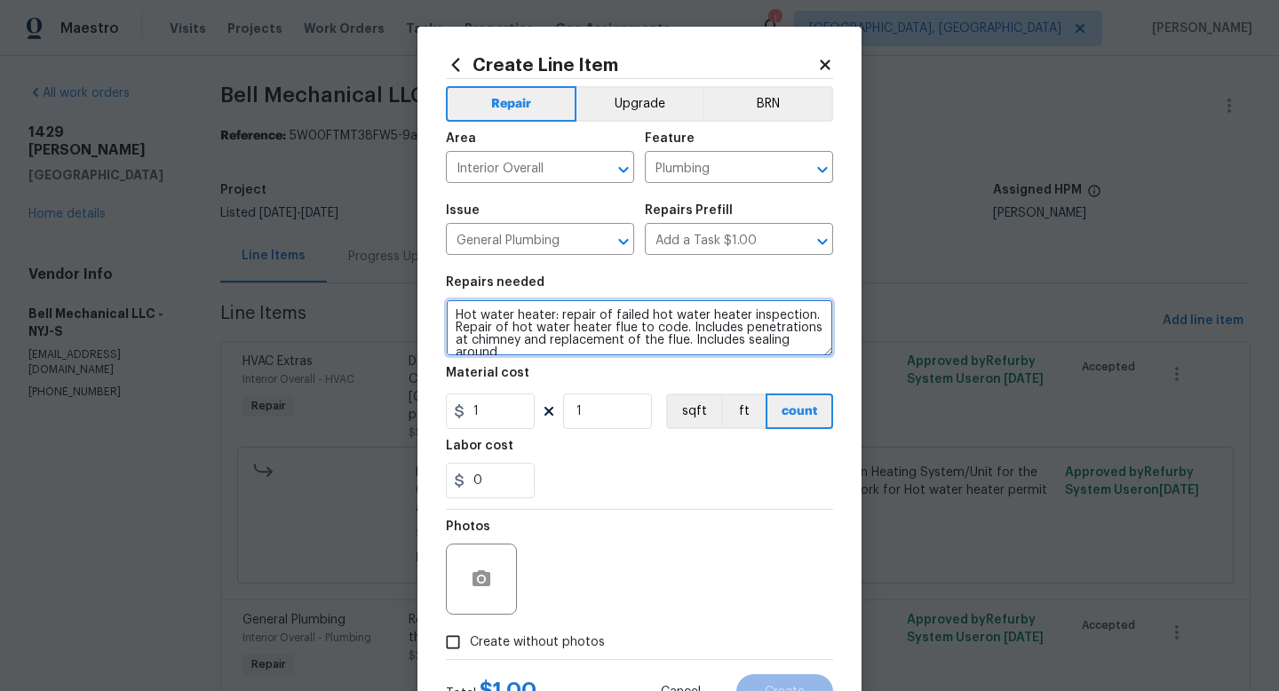
scroll to position [4, 0]
click at [607, 351] on textarea "Hot water heater: repair of failed hot water heater inspection. Repair of hot w…" at bounding box center [639, 327] width 387 height 57
type textarea "Hot water heater: repair of failed hot water heater inspection. Repair of hot w…"
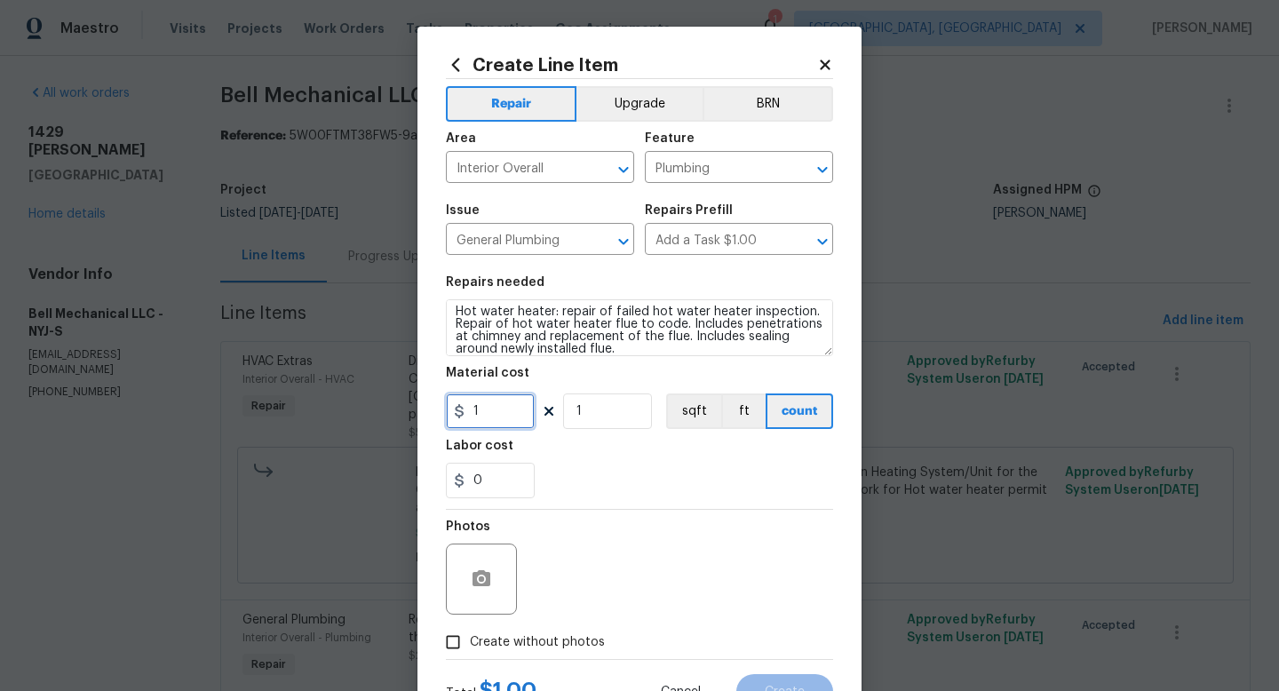
click at [491, 408] on input "1" at bounding box center [490, 411] width 89 height 36
type input "850"
click at [574, 641] on span "Create without photos" at bounding box center [537, 642] width 135 height 19
click at [470, 641] on input "Create without photos" at bounding box center [453, 642] width 34 height 34
checkbox input "true"
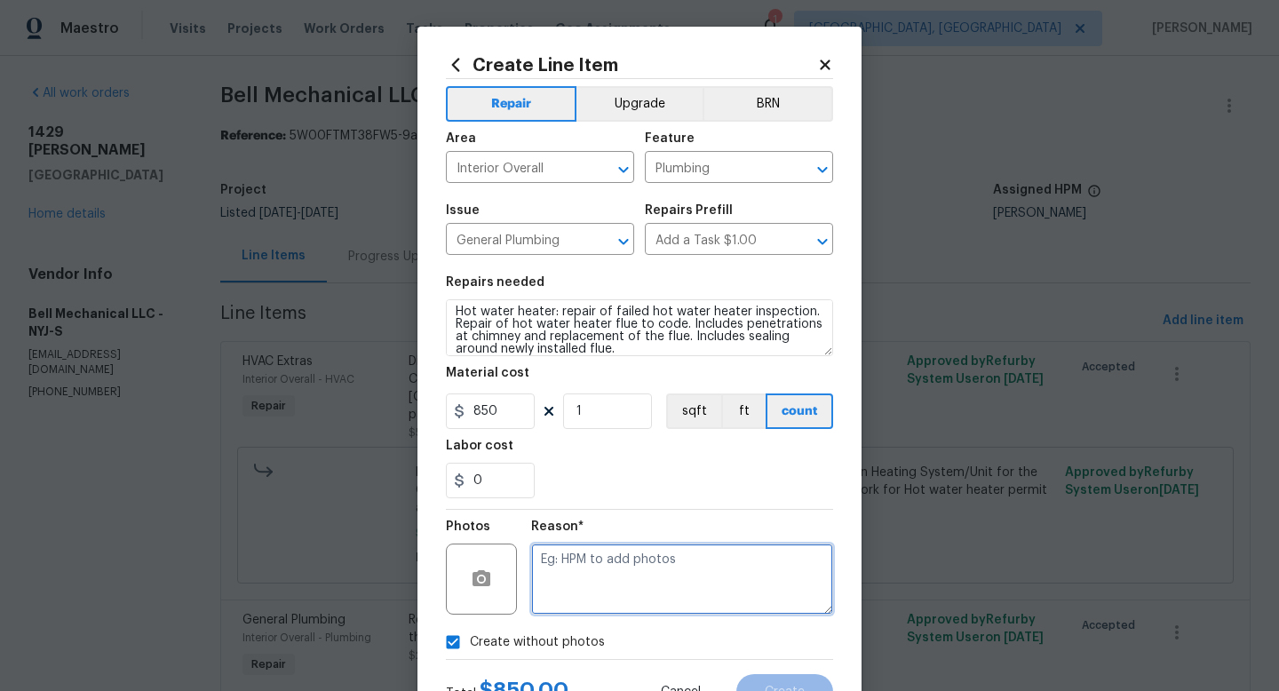
click at [604, 602] on textarea at bounding box center [682, 578] width 302 height 71
type textarea "adding after"
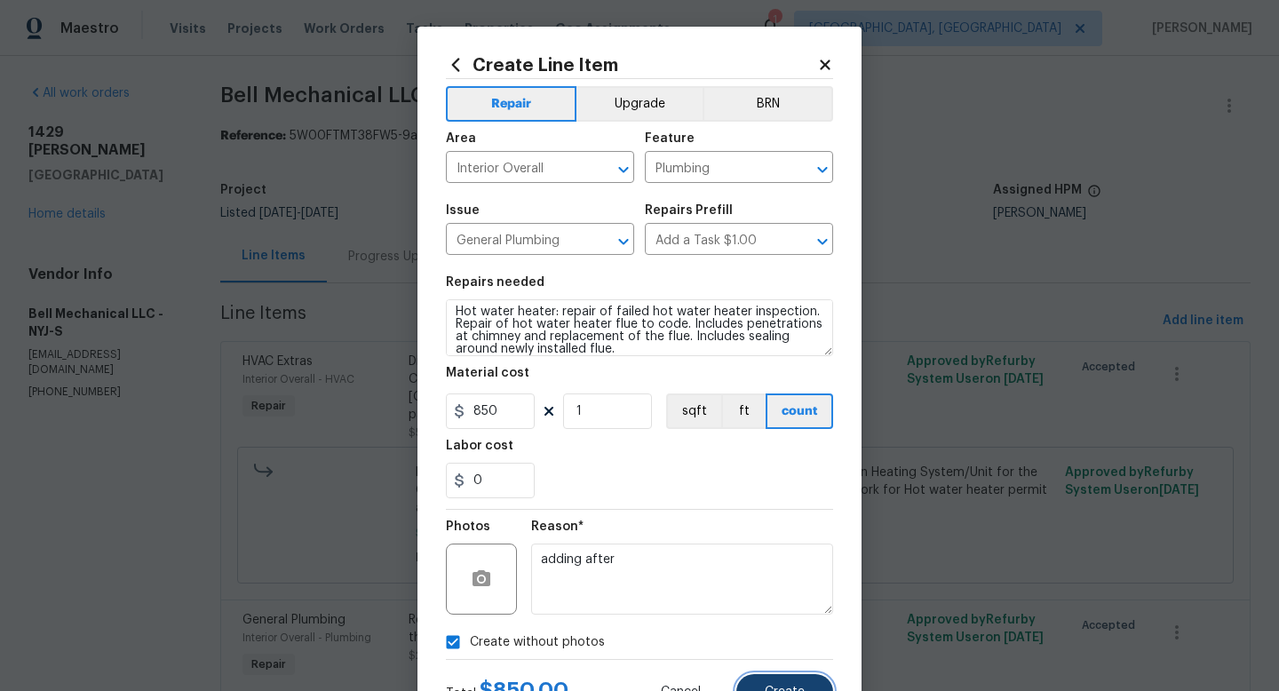
click at [766, 690] on span "Create" at bounding box center [785, 692] width 40 height 13
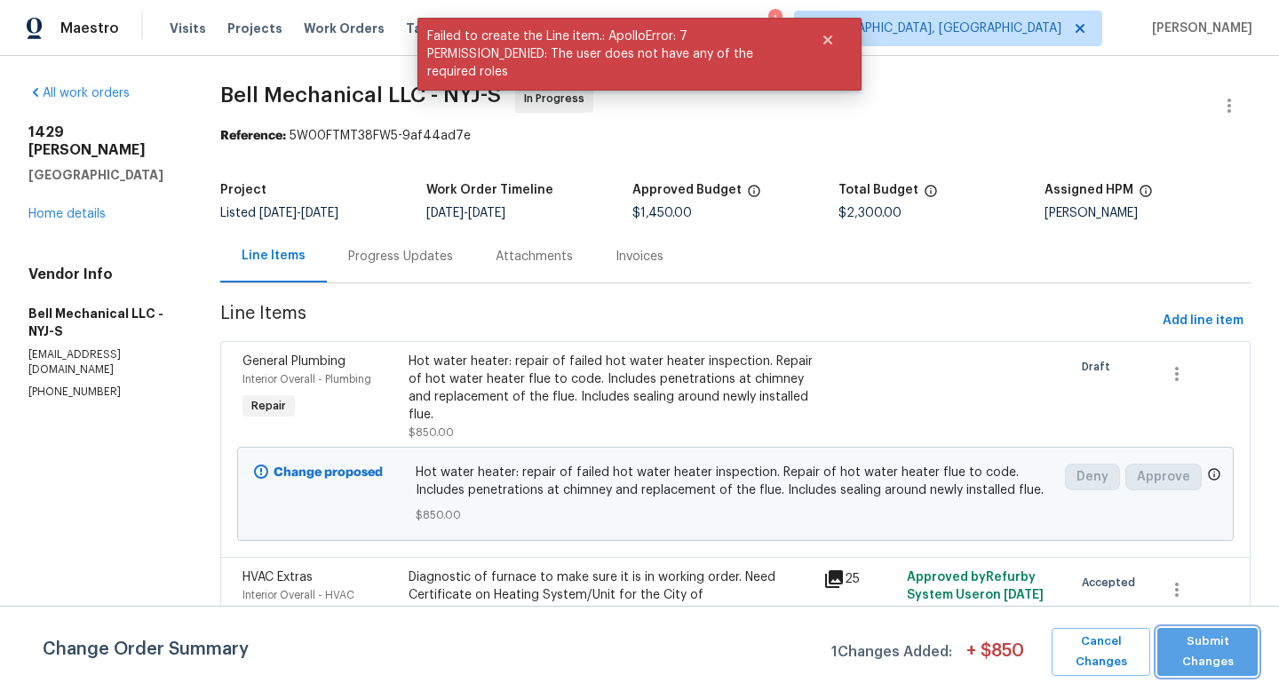
click at [1209, 634] on span "Submit Changes" at bounding box center [1207, 651] width 83 height 41
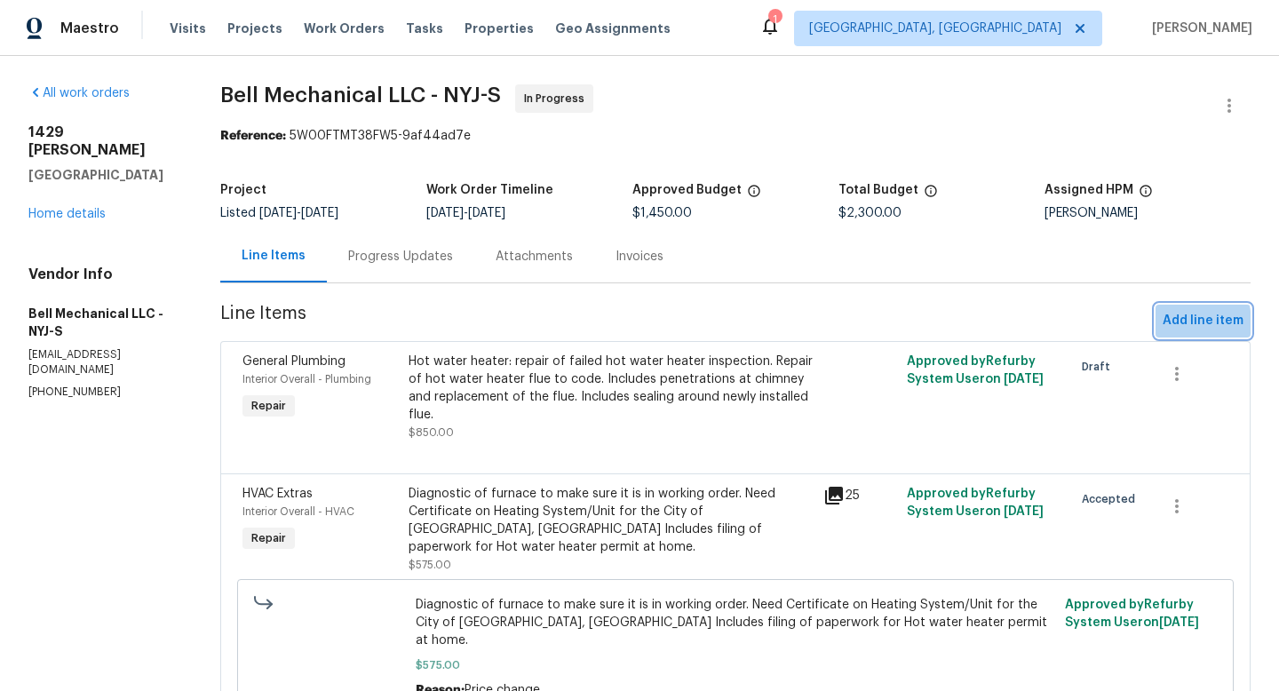
click at [1155, 324] on button "Add line item" at bounding box center [1202, 321] width 95 height 33
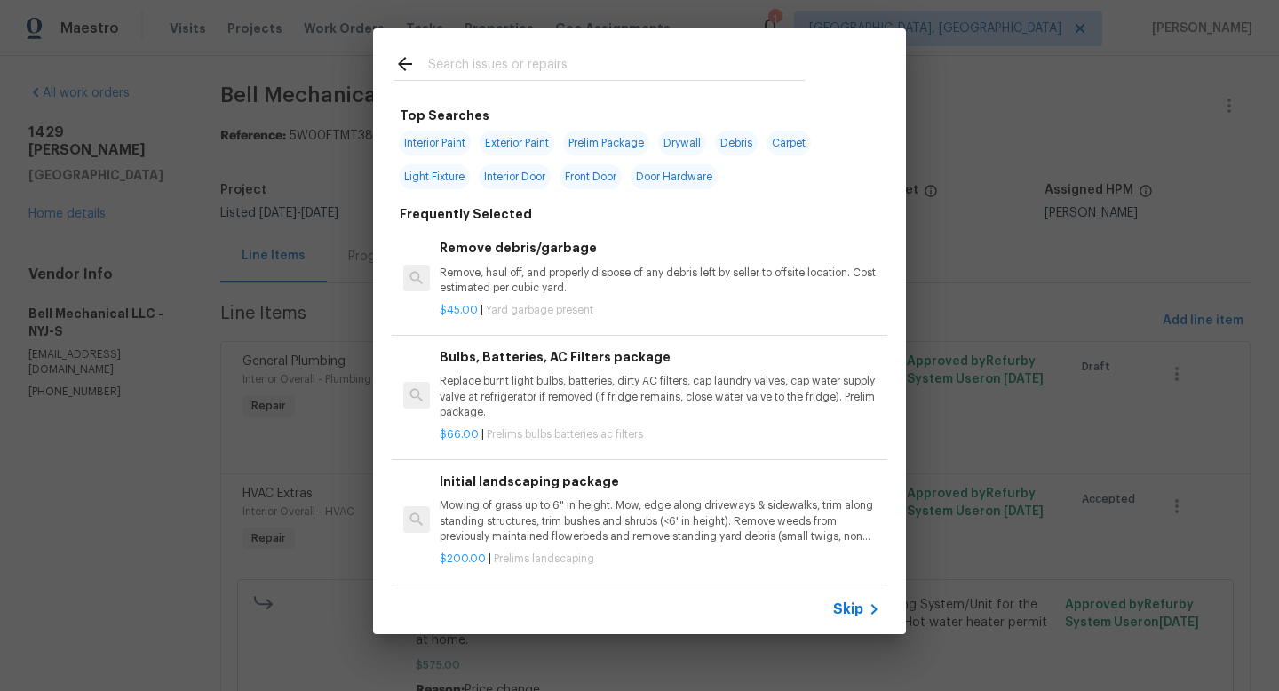
click at [447, 65] on input "text" at bounding box center [616, 66] width 377 height 27
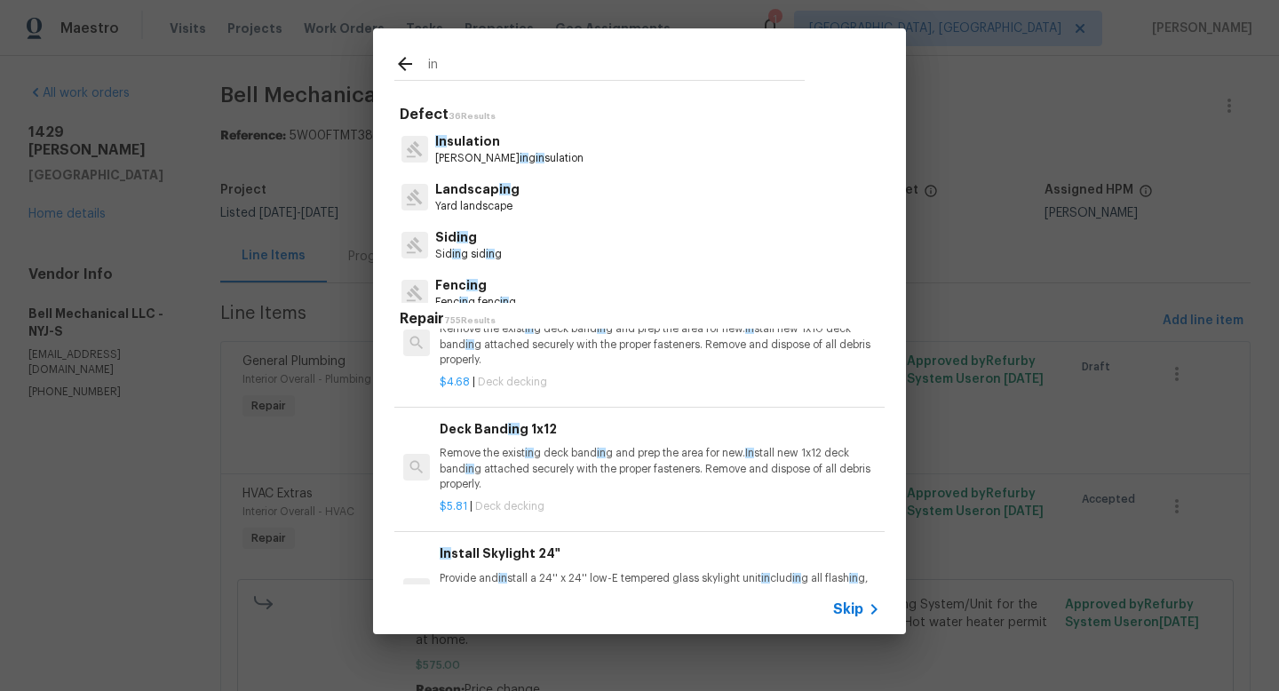
scroll to position [672, 0]
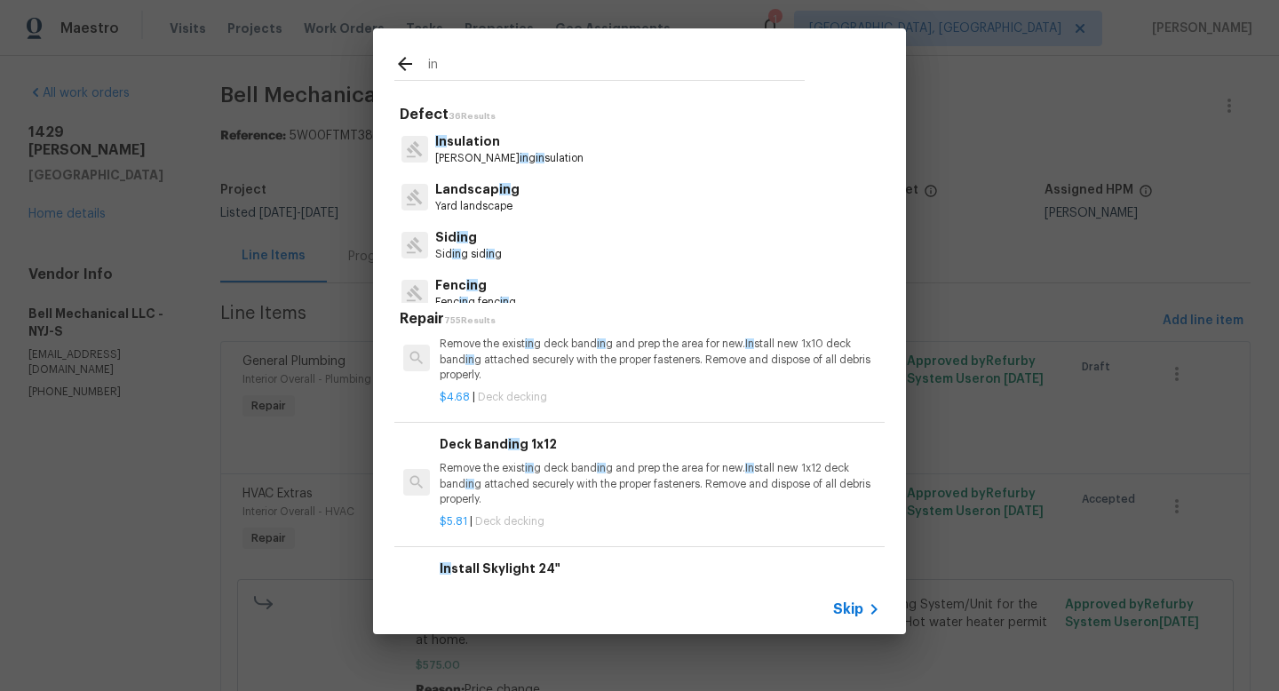
type input "in"
